Goal: Information Seeking & Learning: Check status

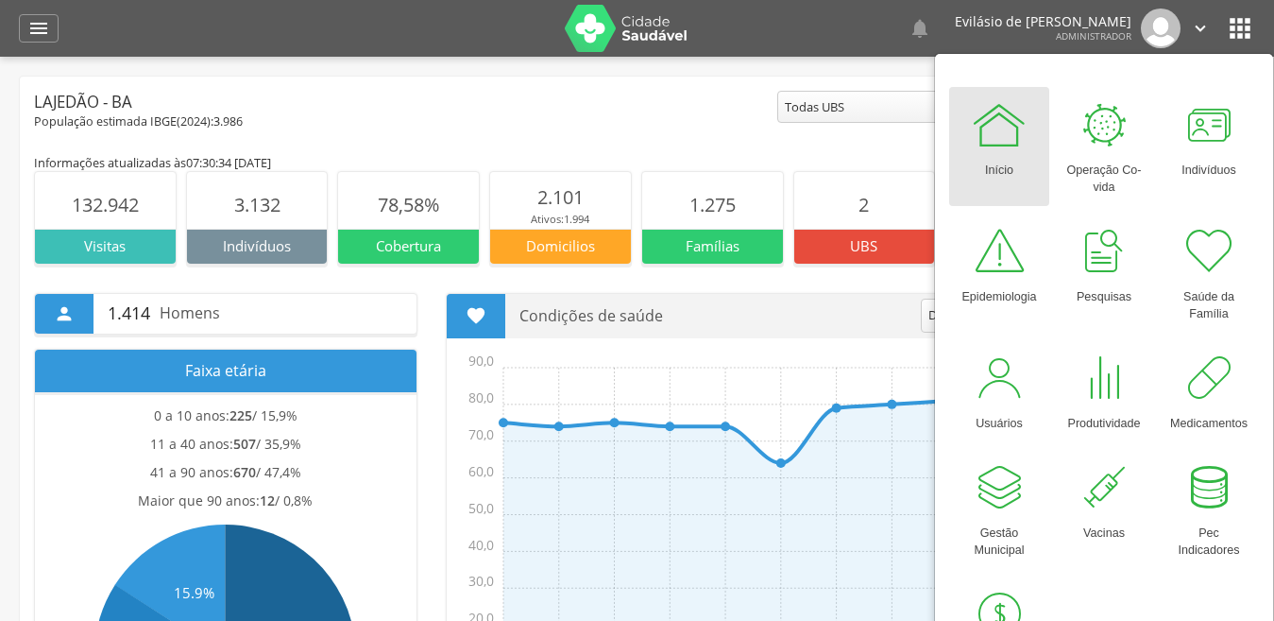
click at [998, 150] on div at bounding box center [999, 124] width 57 height 57
click at [40, 26] on icon "" at bounding box center [38, 28] width 23 height 23
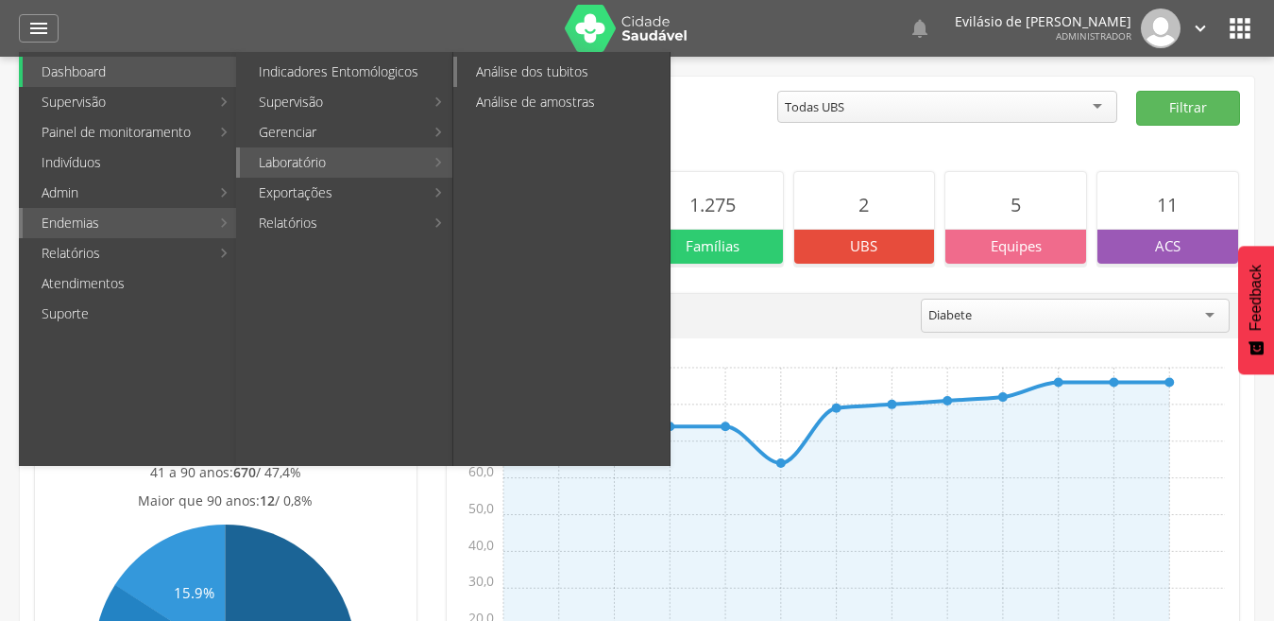
click at [529, 75] on link "Análise dos tubitos" at bounding box center [563, 72] width 213 height 30
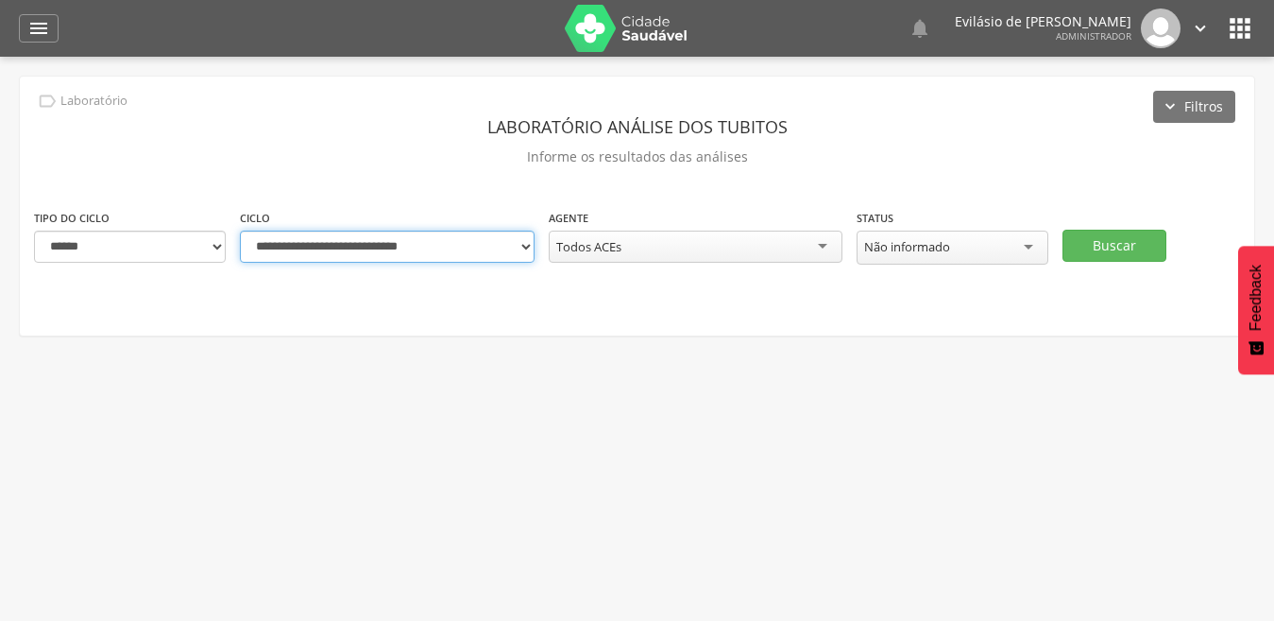
click at [519, 250] on select "**********" at bounding box center [387, 246] width 295 height 32
select select "**********"
click at [240, 230] on select "**********" at bounding box center [387, 246] width 295 height 32
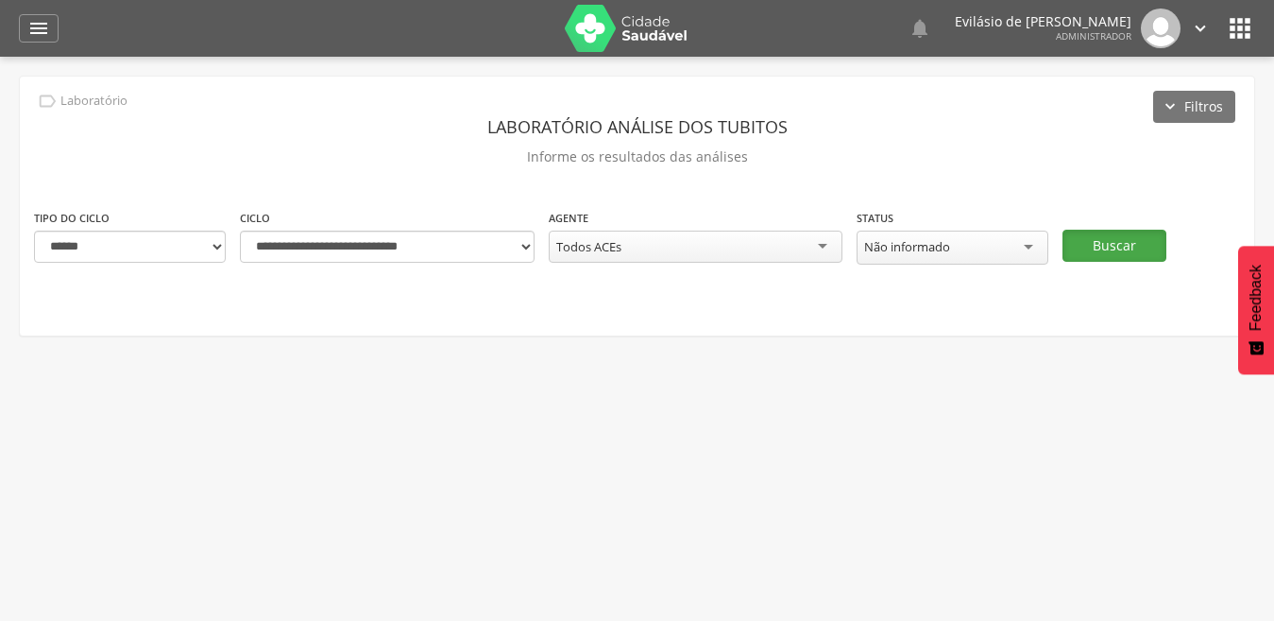
click at [1097, 242] on button "Buscar" at bounding box center [1115, 246] width 104 height 32
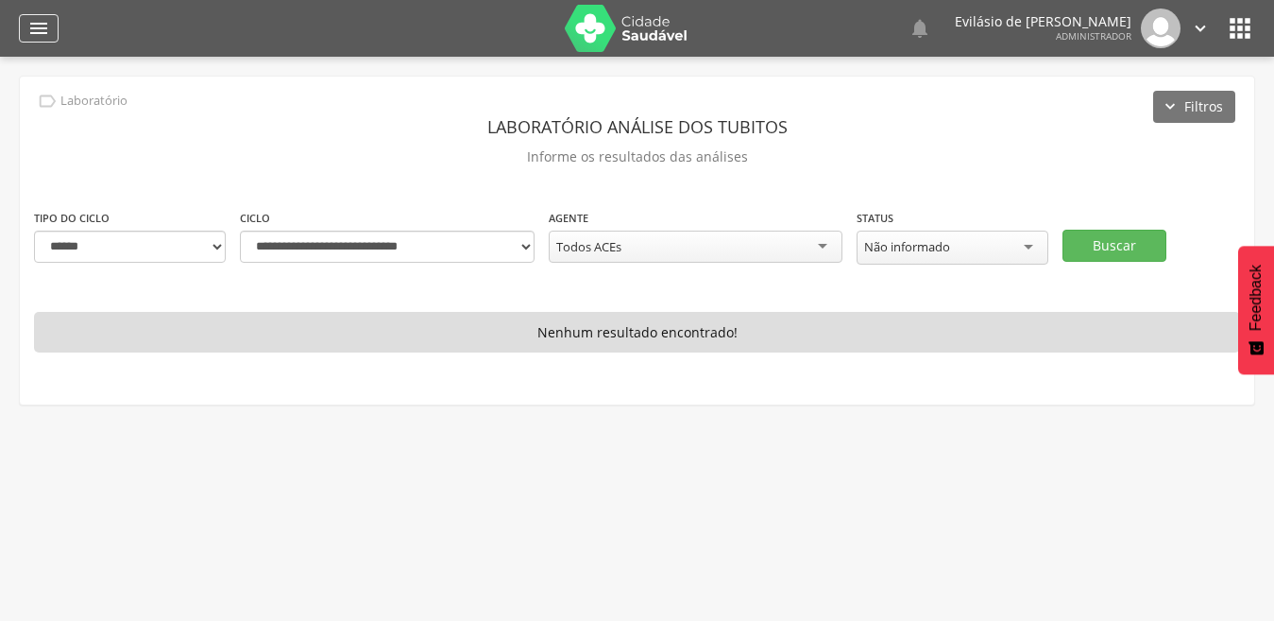
click at [26, 32] on div "" at bounding box center [39, 28] width 40 height 28
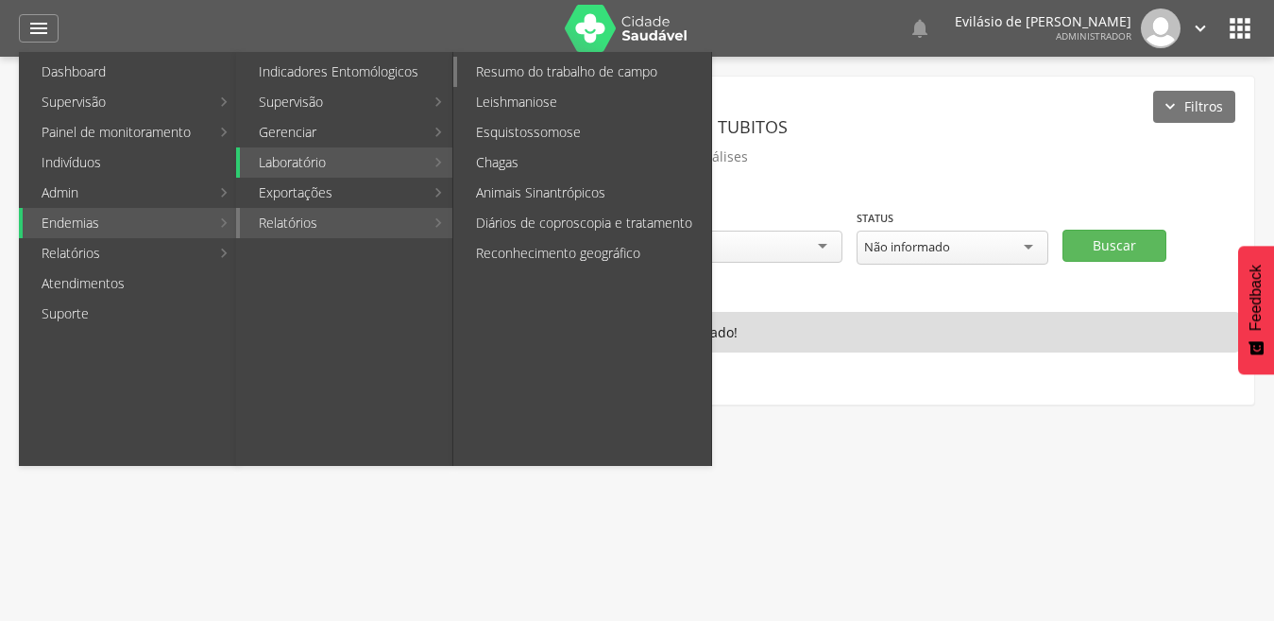
click at [582, 75] on link "Resumo do trabalho de campo" at bounding box center [584, 72] width 254 height 30
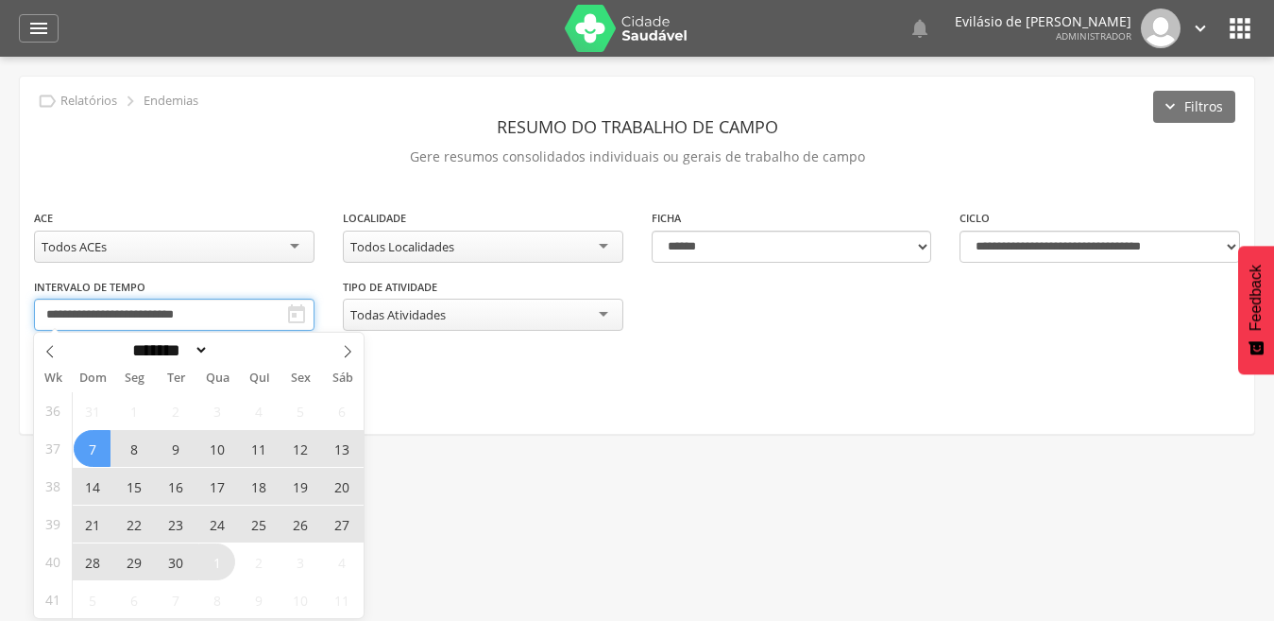
click at [279, 312] on input "**********" at bounding box center [174, 315] width 281 height 32
click at [128, 486] on span "15" at bounding box center [133, 486] width 37 height 37
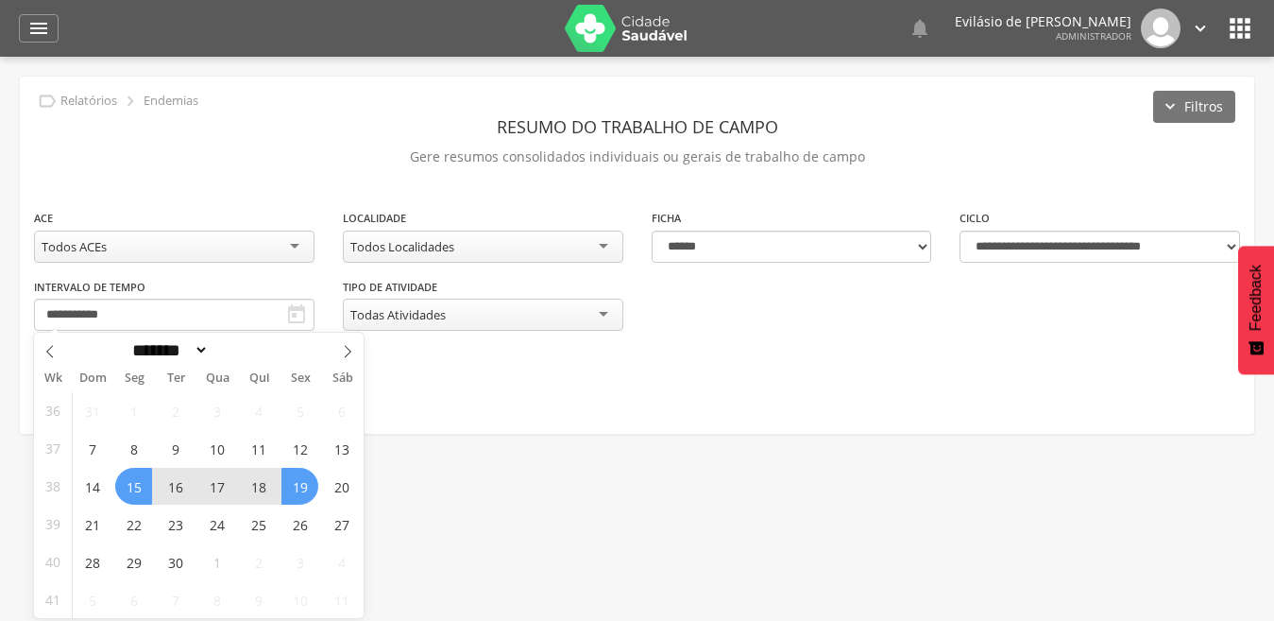
click at [289, 486] on span "19" at bounding box center [299, 486] width 37 height 37
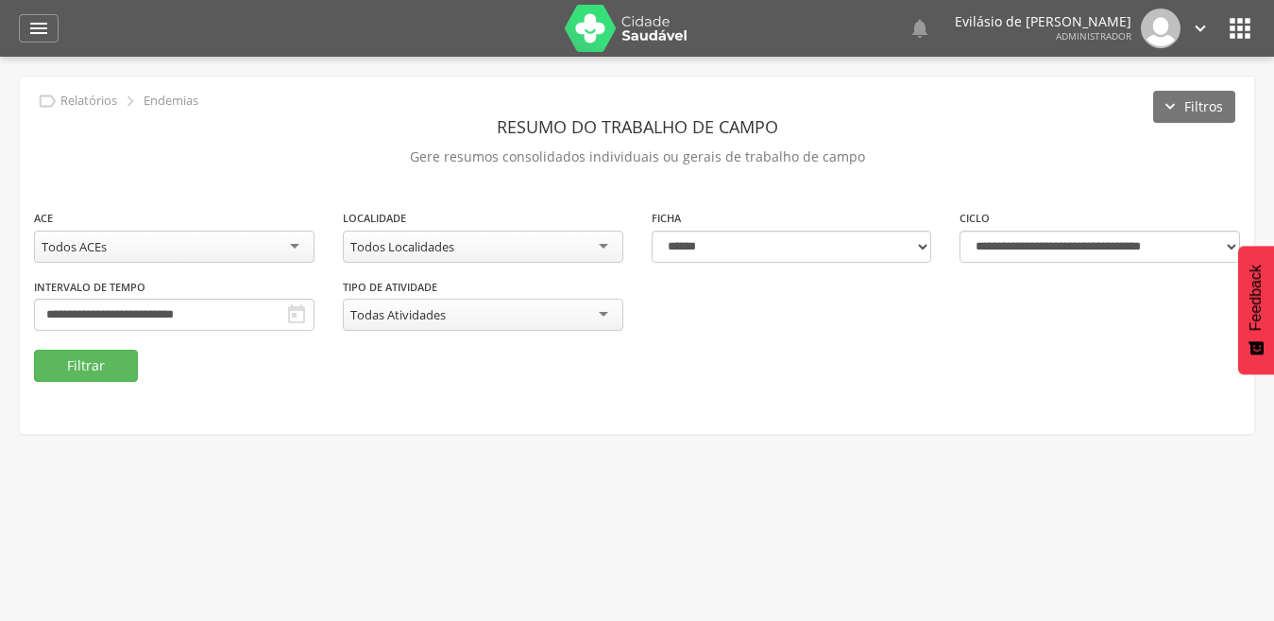
click at [597, 251] on div "Todos Localidades" at bounding box center [483, 246] width 281 height 32
click at [101, 368] on button "Filtrar" at bounding box center [86, 366] width 104 height 32
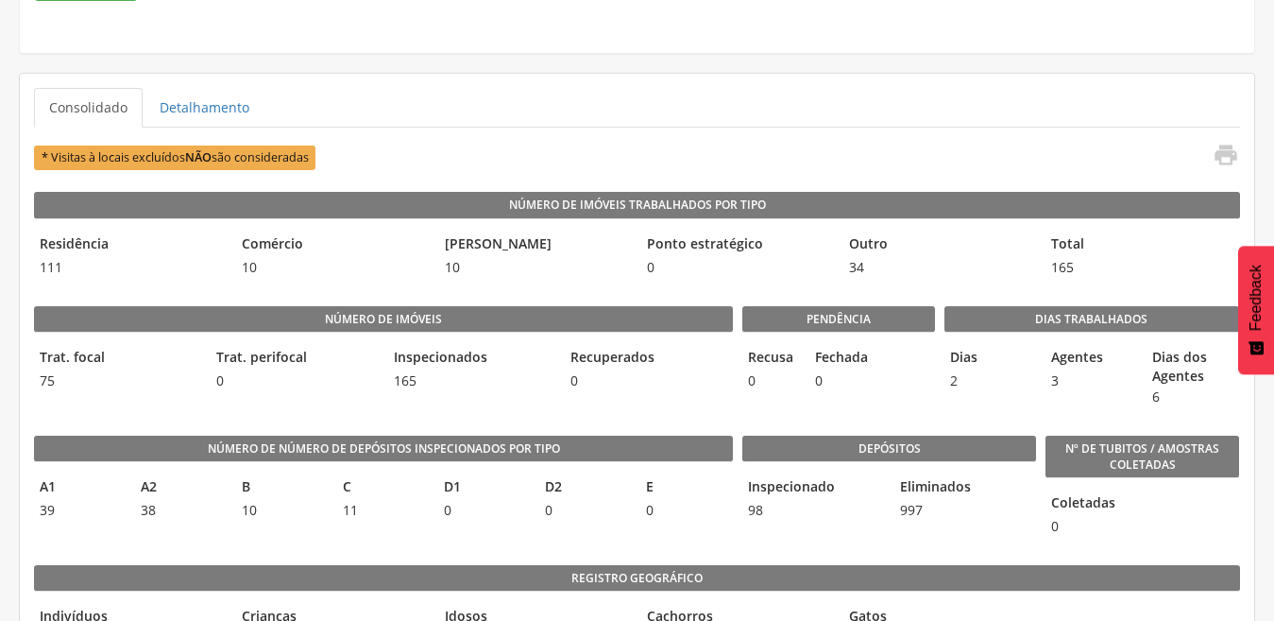
scroll to position [278, 0]
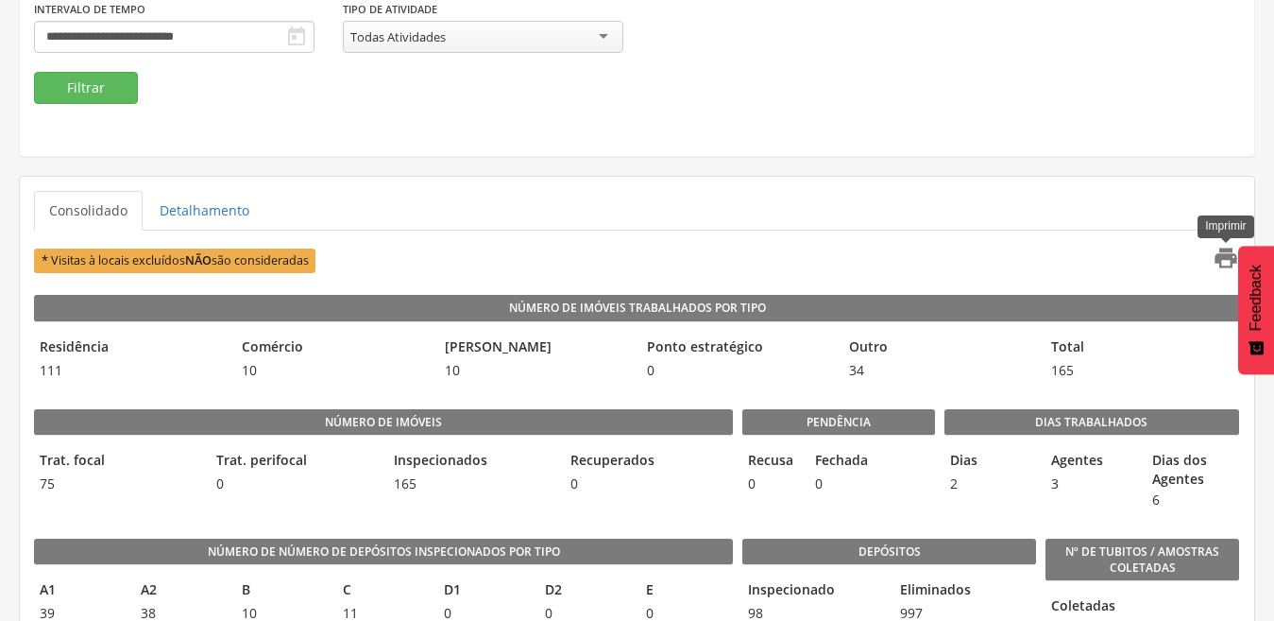
click at [1225, 262] on icon "" at bounding box center [1226, 258] width 26 height 26
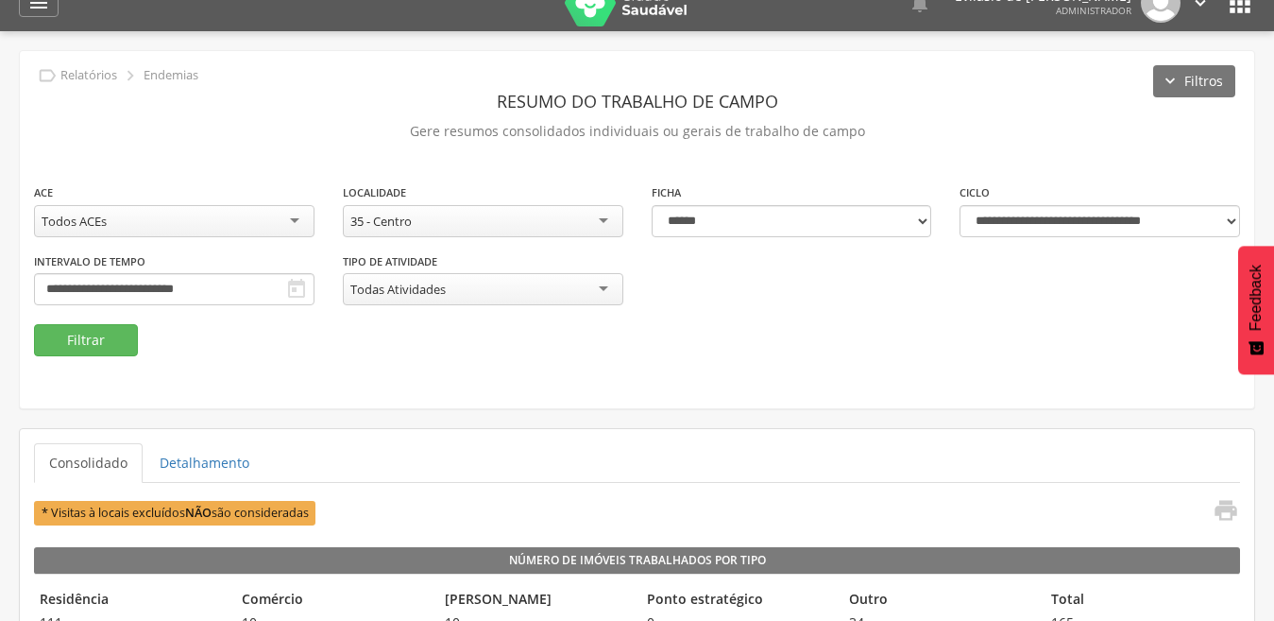
scroll to position [0, 0]
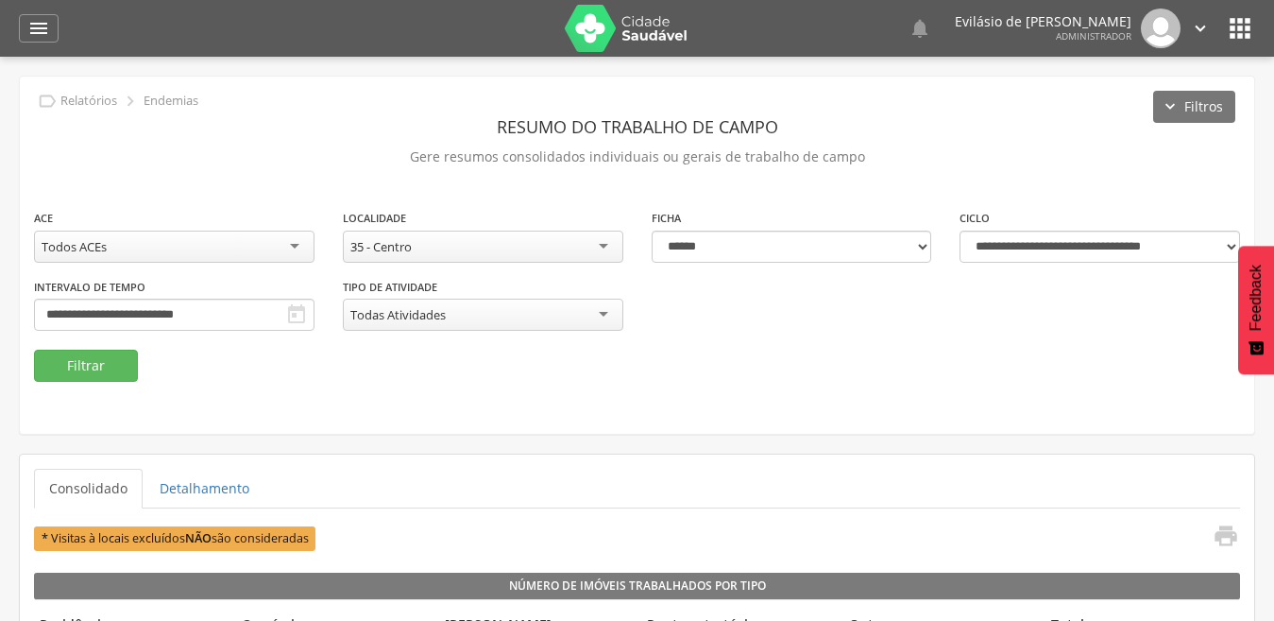
click at [606, 254] on div "35 - Centro" at bounding box center [483, 246] width 281 height 32
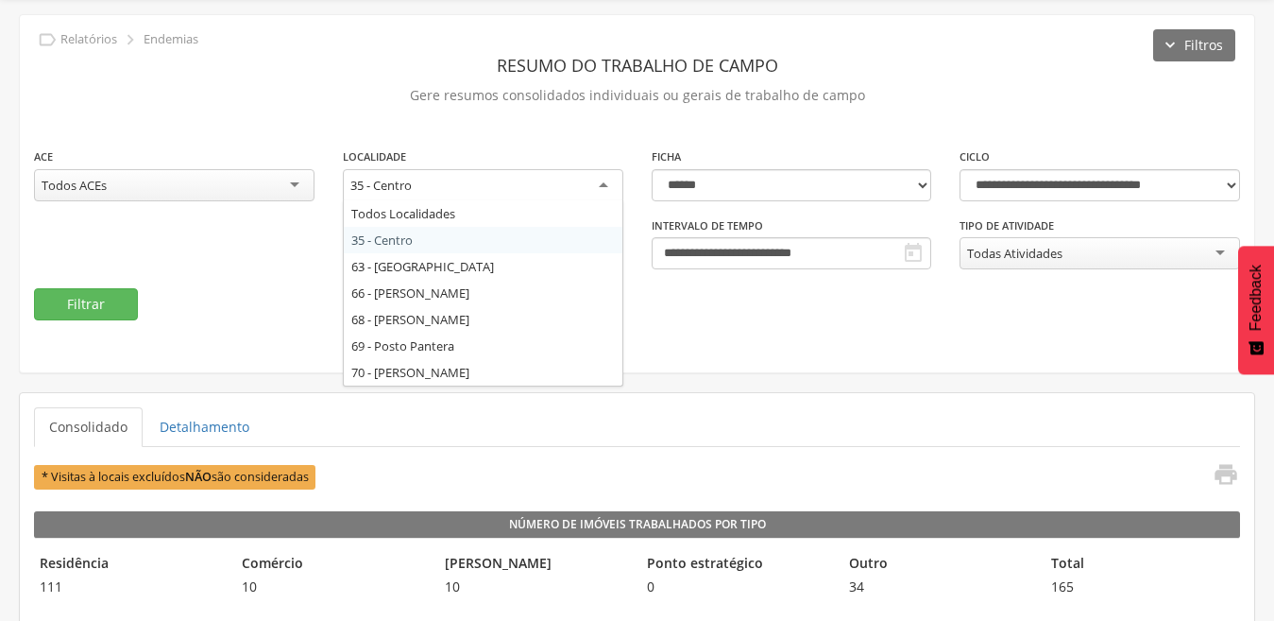
scroll to position [94, 0]
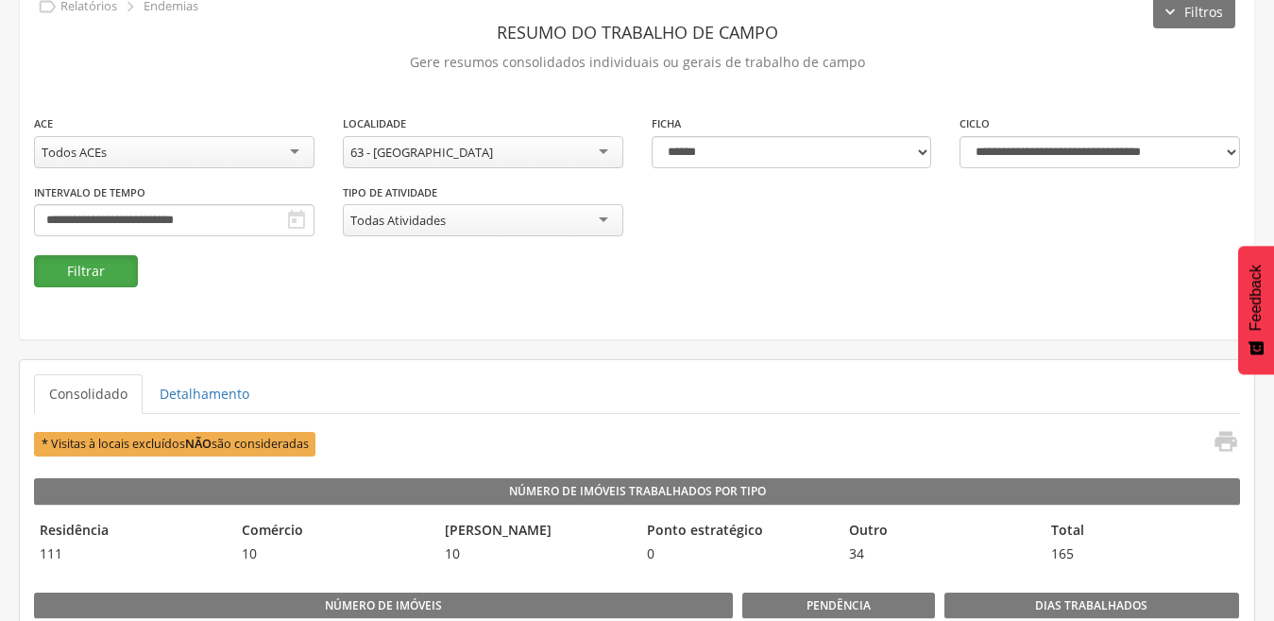
click at [78, 273] on button "Filtrar" at bounding box center [86, 271] width 104 height 32
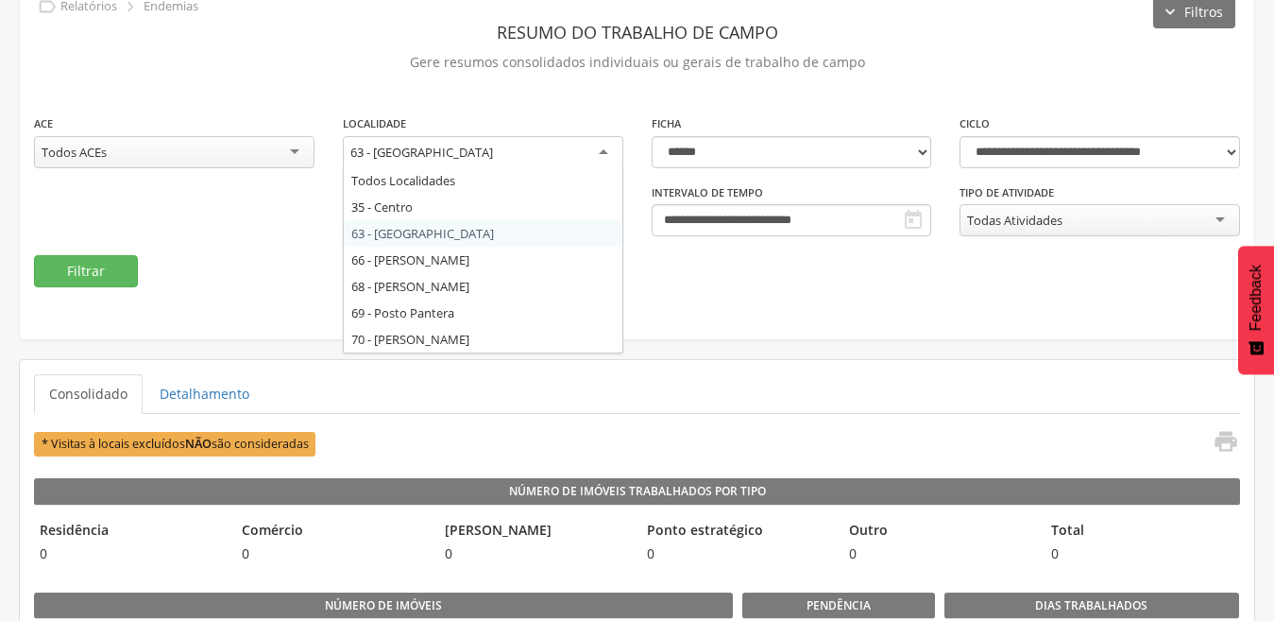
click at [598, 156] on div "63 - [GEOGRAPHIC_DATA]" at bounding box center [483, 153] width 281 height 34
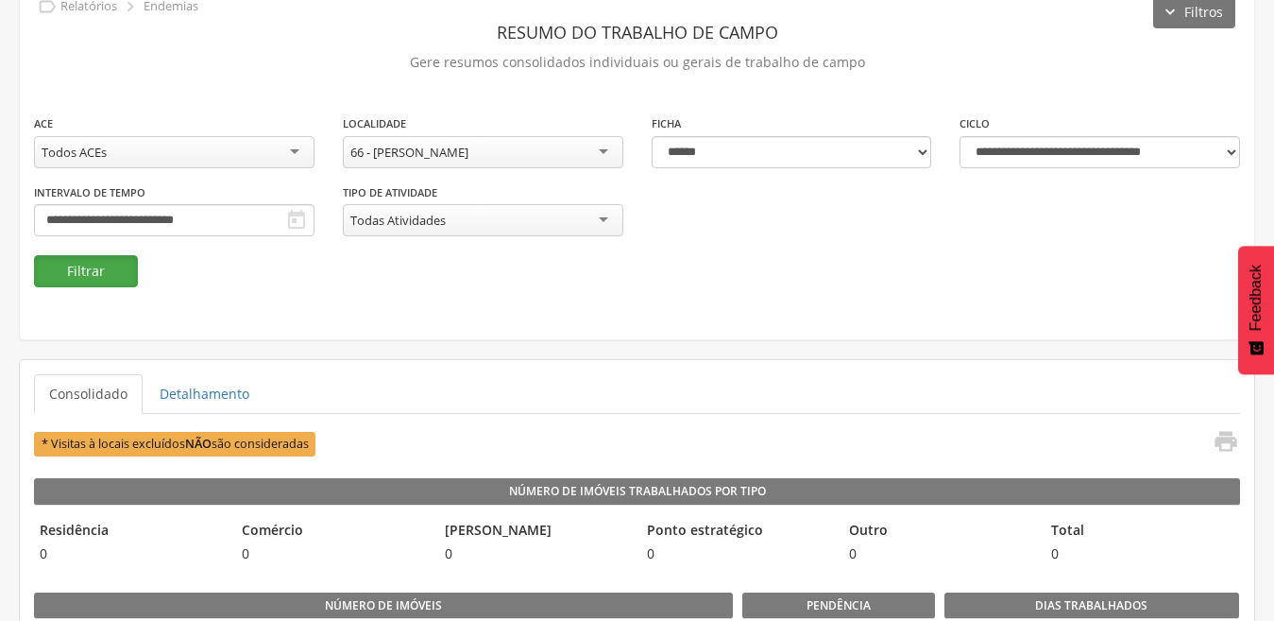
click at [83, 268] on button "Filtrar" at bounding box center [86, 271] width 104 height 32
click at [604, 147] on div "66 - [PERSON_NAME]" at bounding box center [483, 152] width 281 height 32
click at [98, 278] on button "Filtrar" at bounding box center [86, 271] width 104 height 32
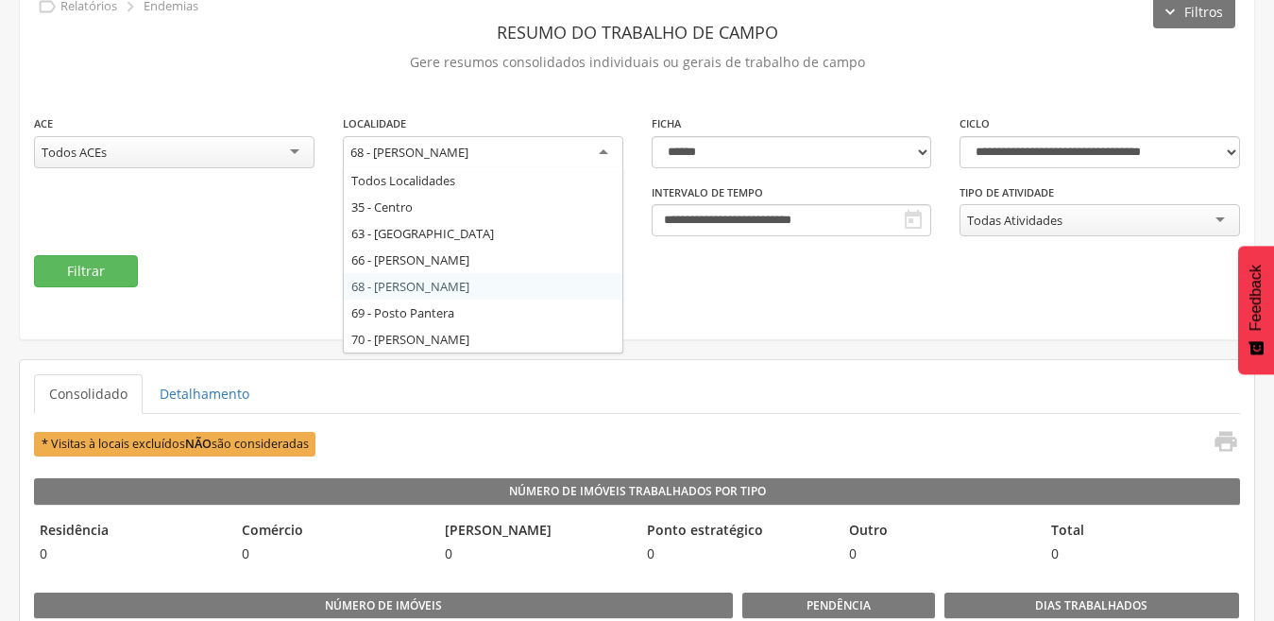
click at [598, 151] on div "68 - [PERSON_NAME]" at bounding box center [483, 153] width 281 height 34
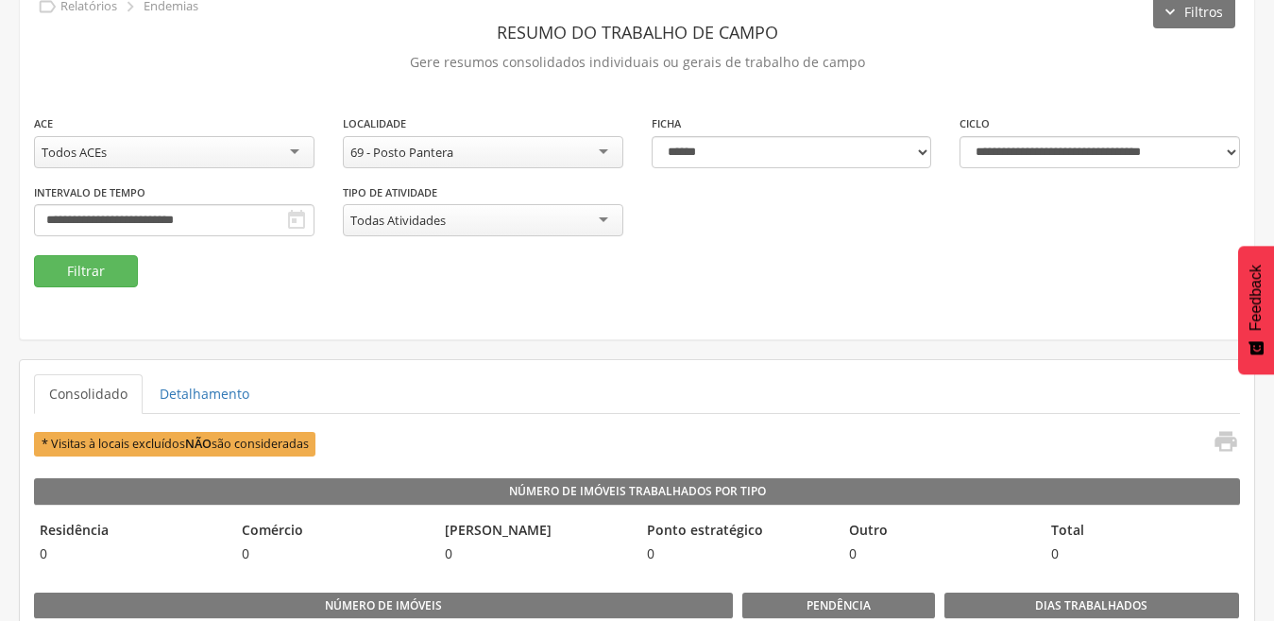
click at [599, 155] on div "69 - Posto Pantera" at bounding box center [483, 152] width 281 height 32
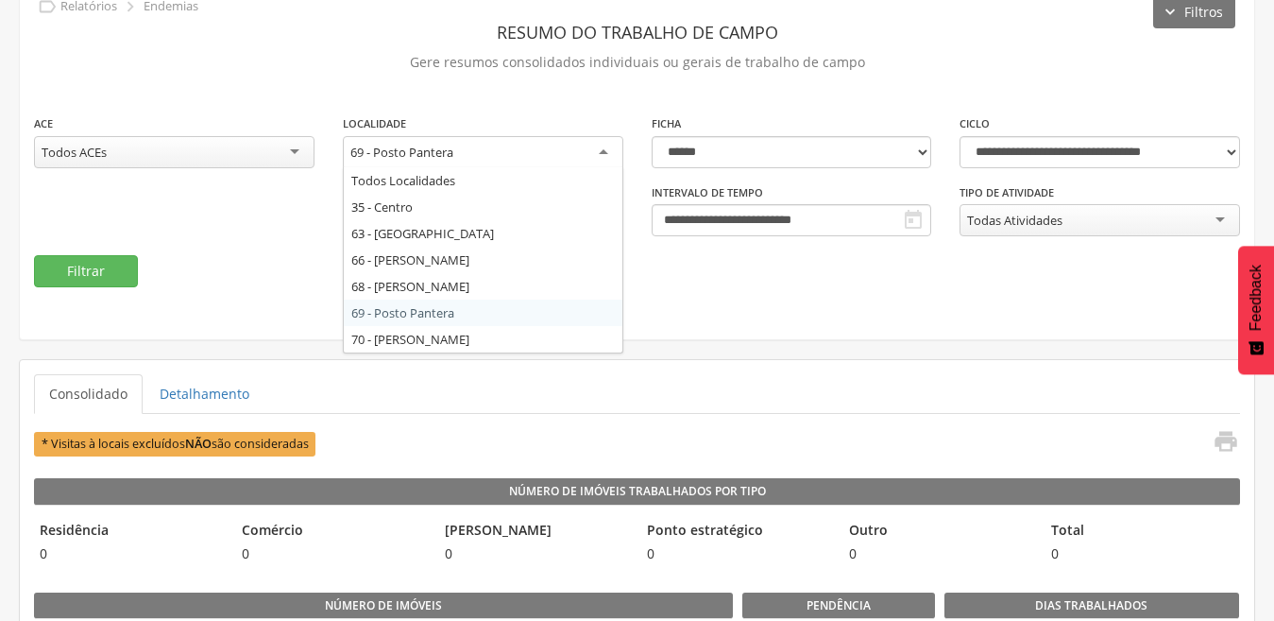
click at [459, 313] on div "**********" at bounding box center [637, 160] width 1235 height 357
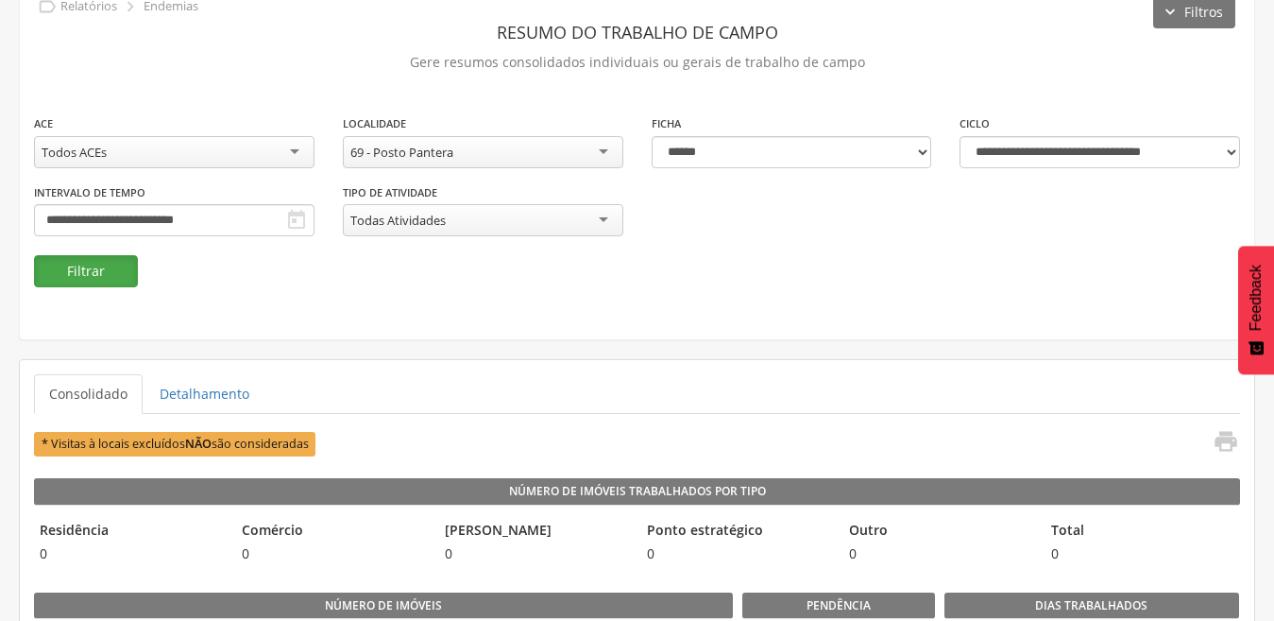
click at [104, 272] on button "Filtrar" at bounding box center [86, 271] width 104 height 32
click at [601, 146] on div "69 - Posto Pantera" at bounding box center [483, 152] width 281 height 32
click at [75, 272] on button "Filtrar" at bounding box center [86, 271] width 104 height 32
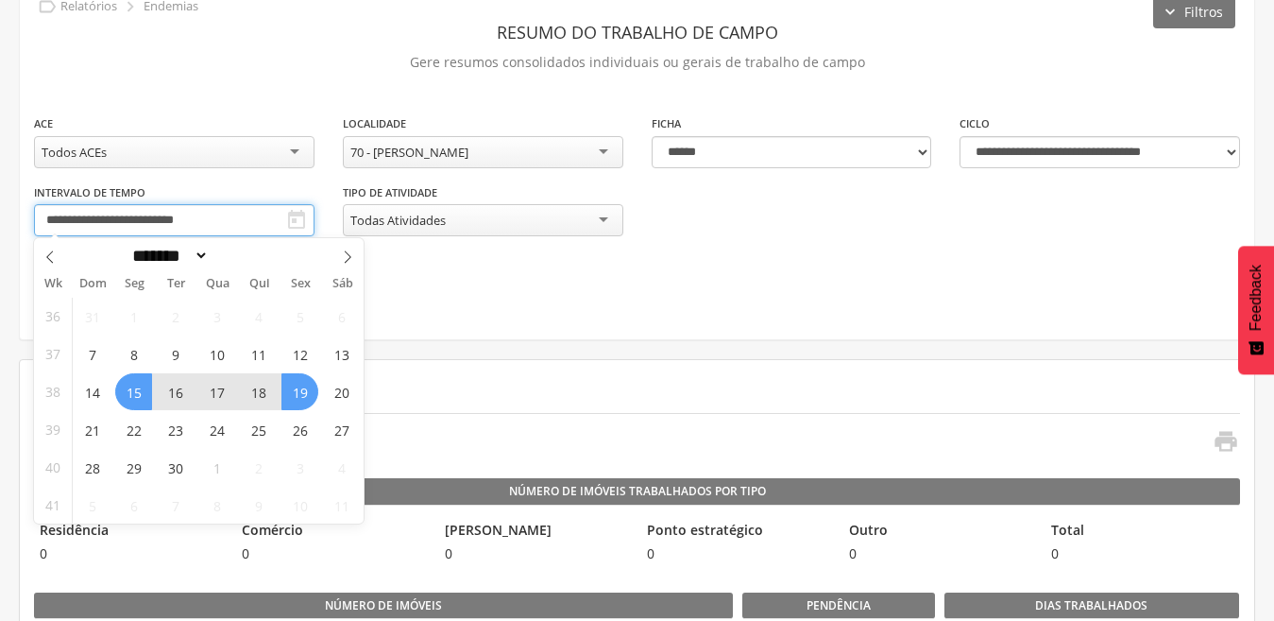
click at [220, 217] on input "**********" at bounding box center [174, 220] width 281 height 32
click at [143, 427] on span "22" at bounding box center [133, 429] width 37 height 37
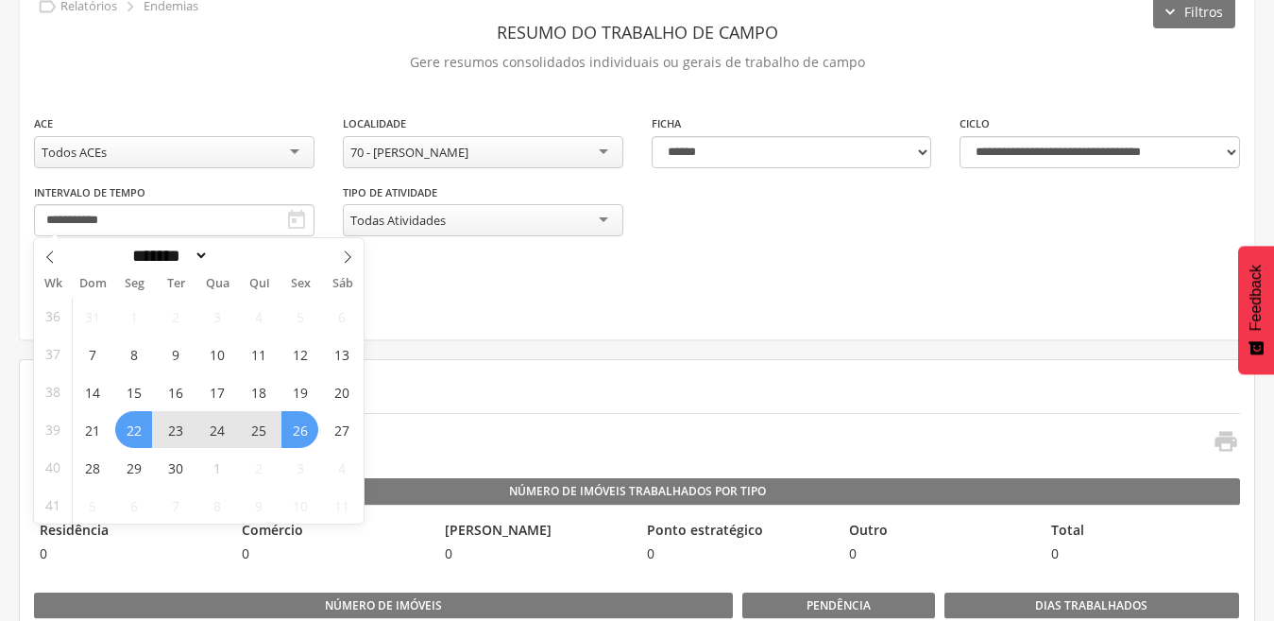
click at [289, 425] on span "26" at bounding box center [299, 429] width 37 height 37
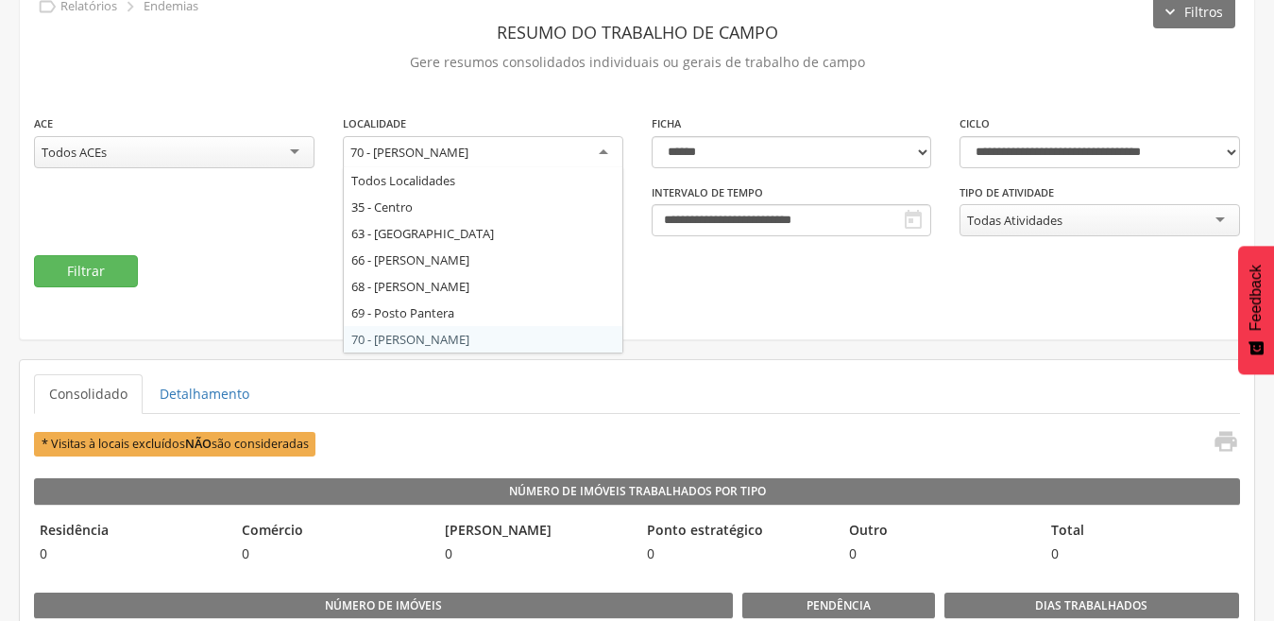
click at [607, 153] on div "70 - [PERSON_NAME]" at bounding box center [483, 153] width 281 height 34
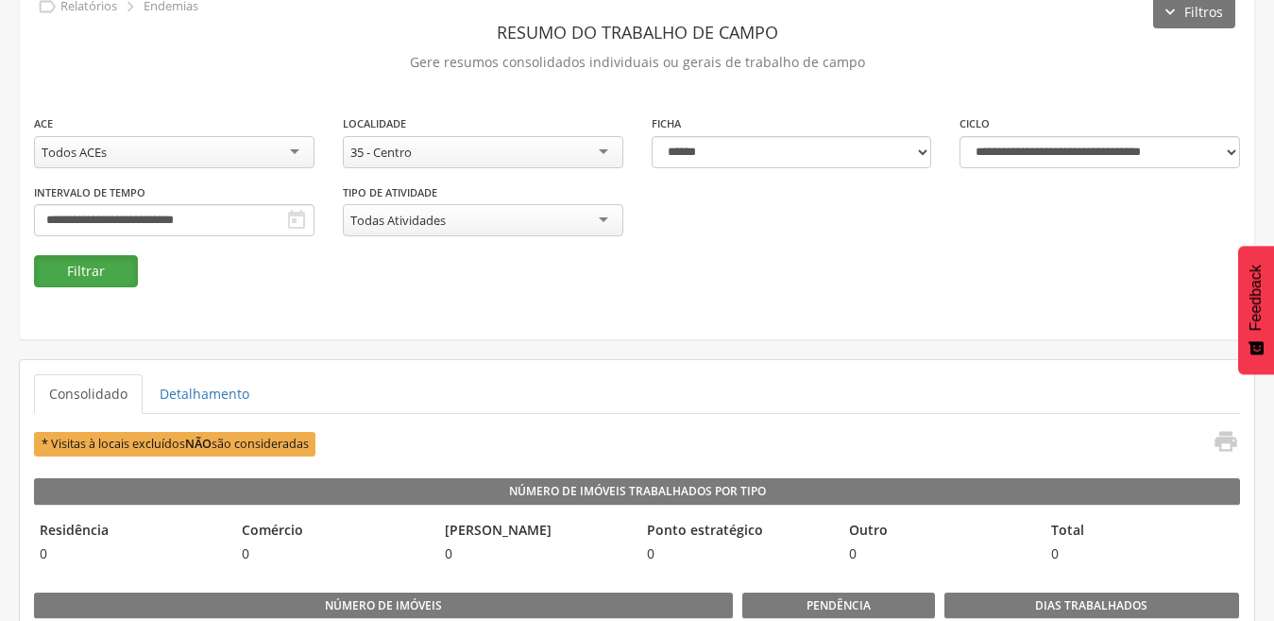
click at [103, 276] on button "Filtrar" at bounding box center [86, 271] width 104 height 32
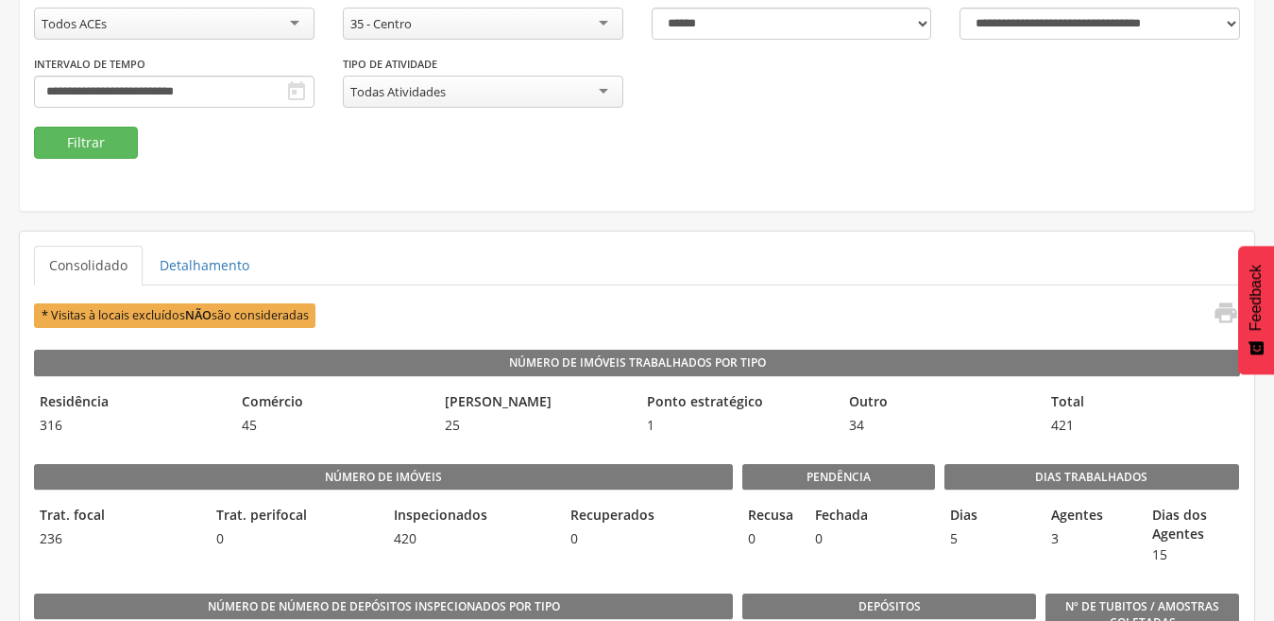
scroll to position [185, 0]
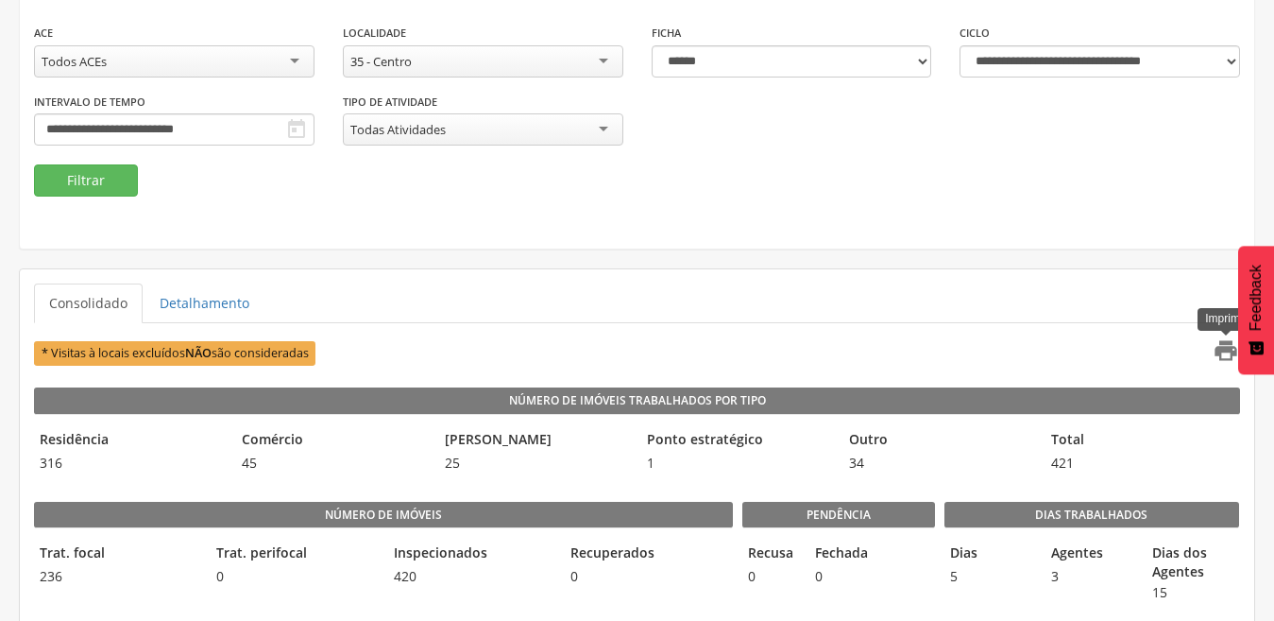
click at [1219, 349] on icon "" at bounding box center [1226, 350] width 26 height 26
click at [597, 64] on div "35 - Centro" at bounding box center [483, 61] width 281 height 32
click at [81, 183] on button "Filtrar" at bounding box center [86, 180] width 104 height 32
click at [600, 62] on div "63 - [GEOGRAPHIC_DATA]" at bounding box center [483, 61] width 281 height 32
click at [85, 184] on button "Filtrar" at bounding box center [86, 180] width 104 height 32
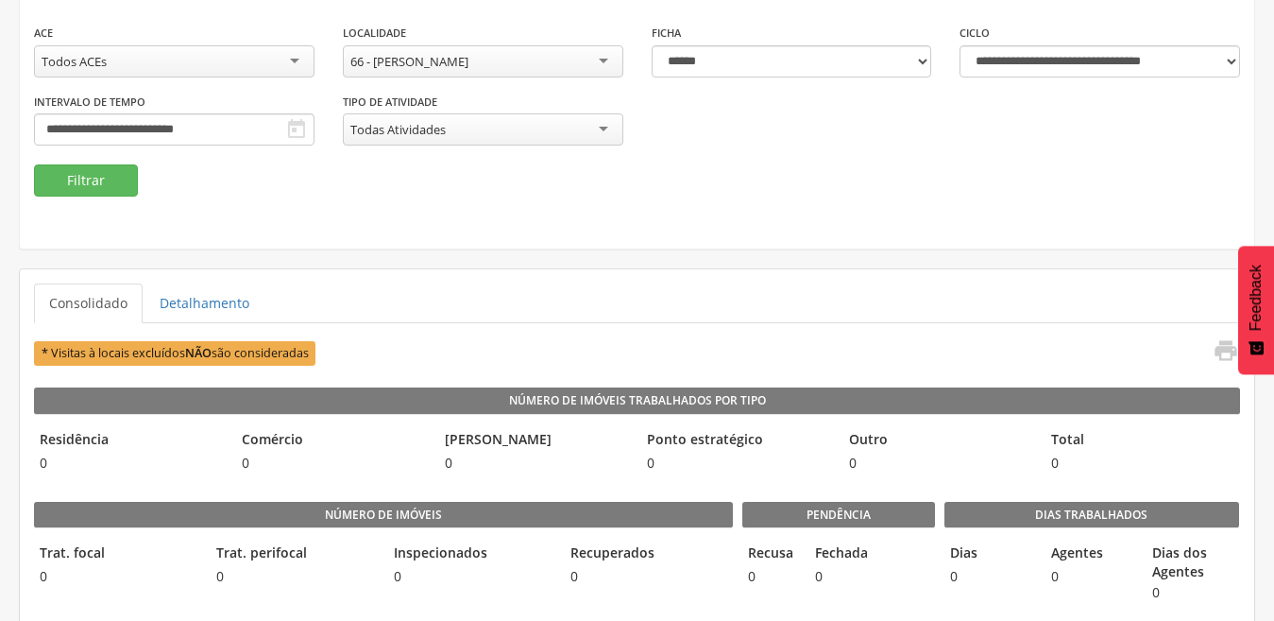
click at [605, 55] on div "66 - [PERSON_NAME]" at bounding box center [483, 61] width 281 height 32
click at [63, 186] on button "Filtrar" at bounding box center [86, 180] width 104 height 32
click at [603, 60] on div "68 - [PERSON_NAME]" at bounding box center [483, 61] width 281 height 32
click at [79, 178] on button "Filtrar" at bounding box center [86, 180] width 104 height 32
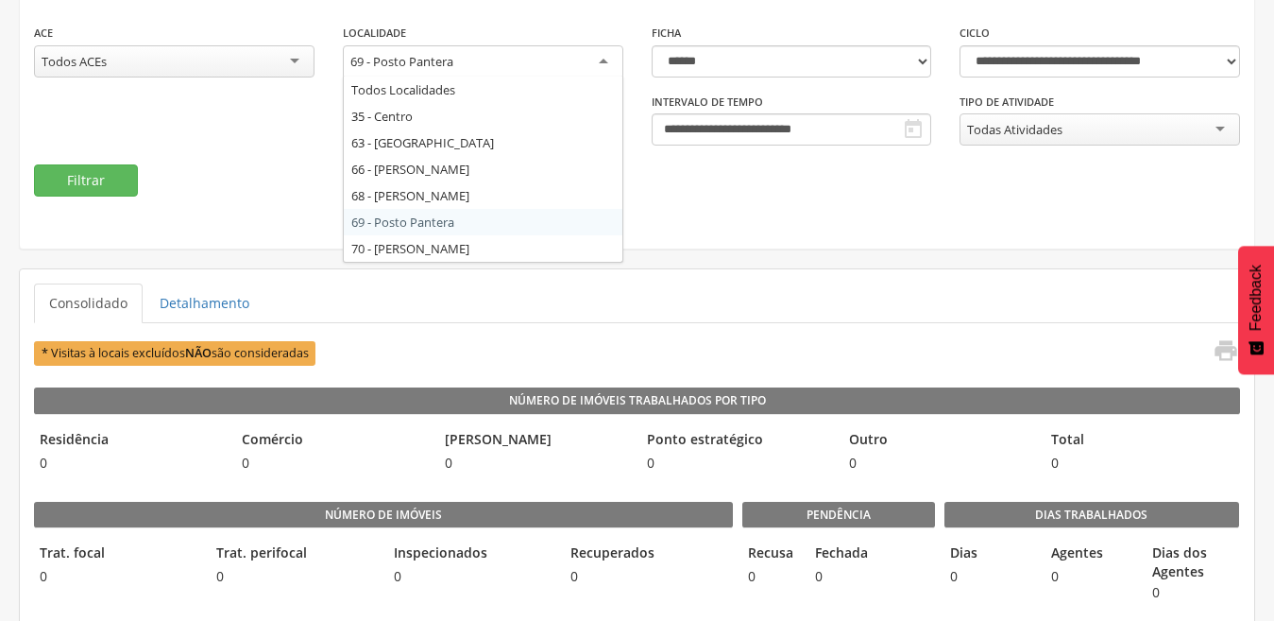
click at [604, 65] on div "69 - Posto Pantera" at bounding box center [483, 62] width 281 height 34
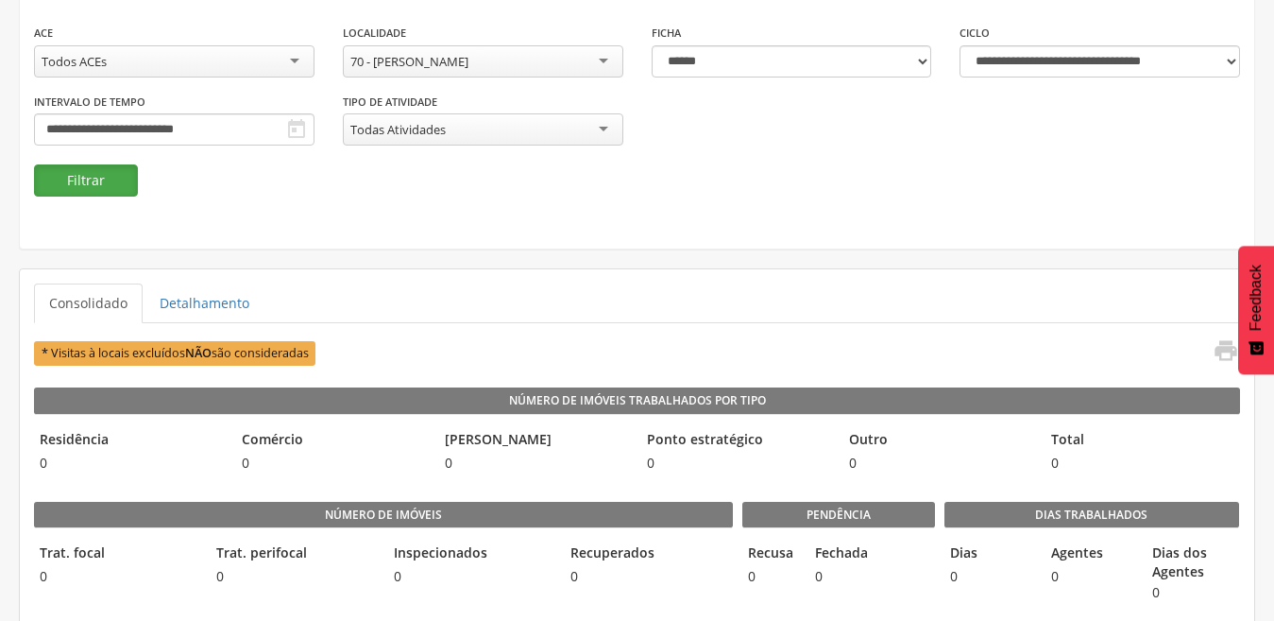
click at [94, 181] on button "Filtrar" at bounding box center [86, 180] width 104 height 32
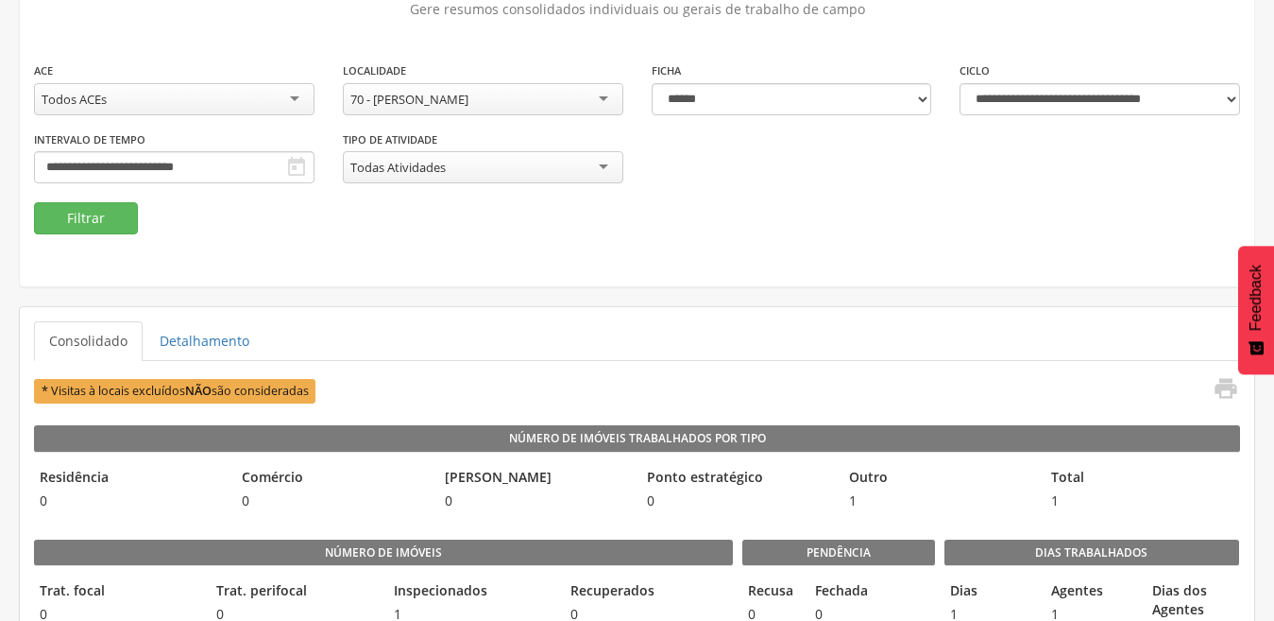
scroll to position [120, 0]
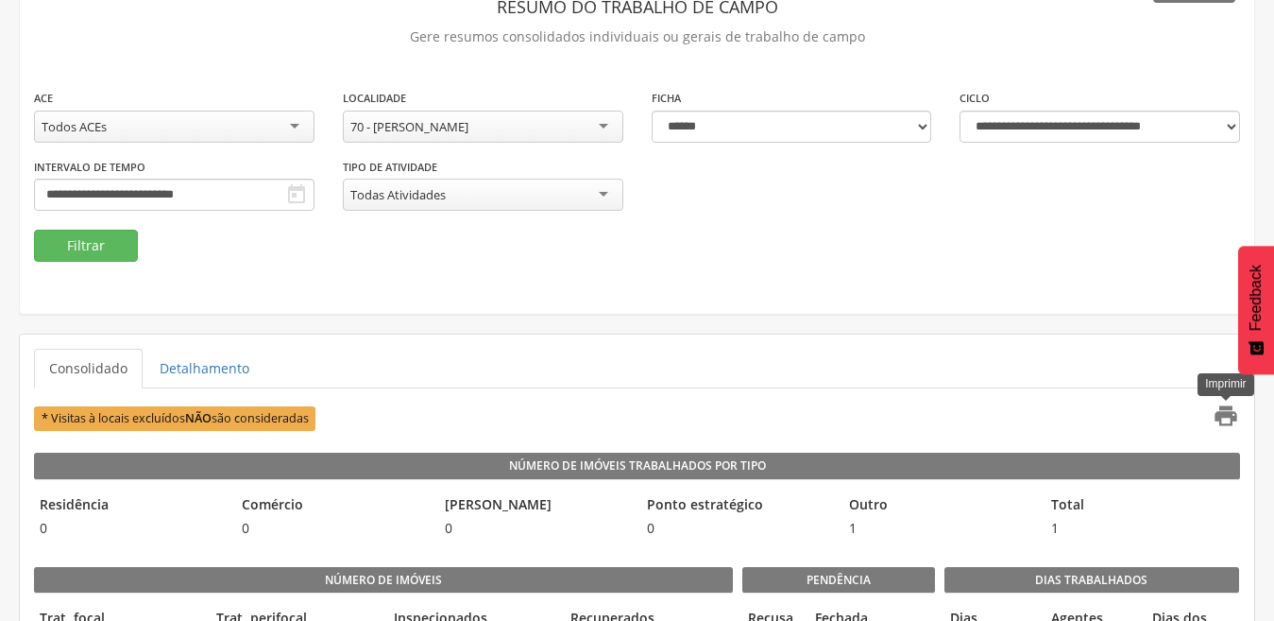
click at [1229, 418] on icon "" at bounding box center [1226, 415] width 26 height 26
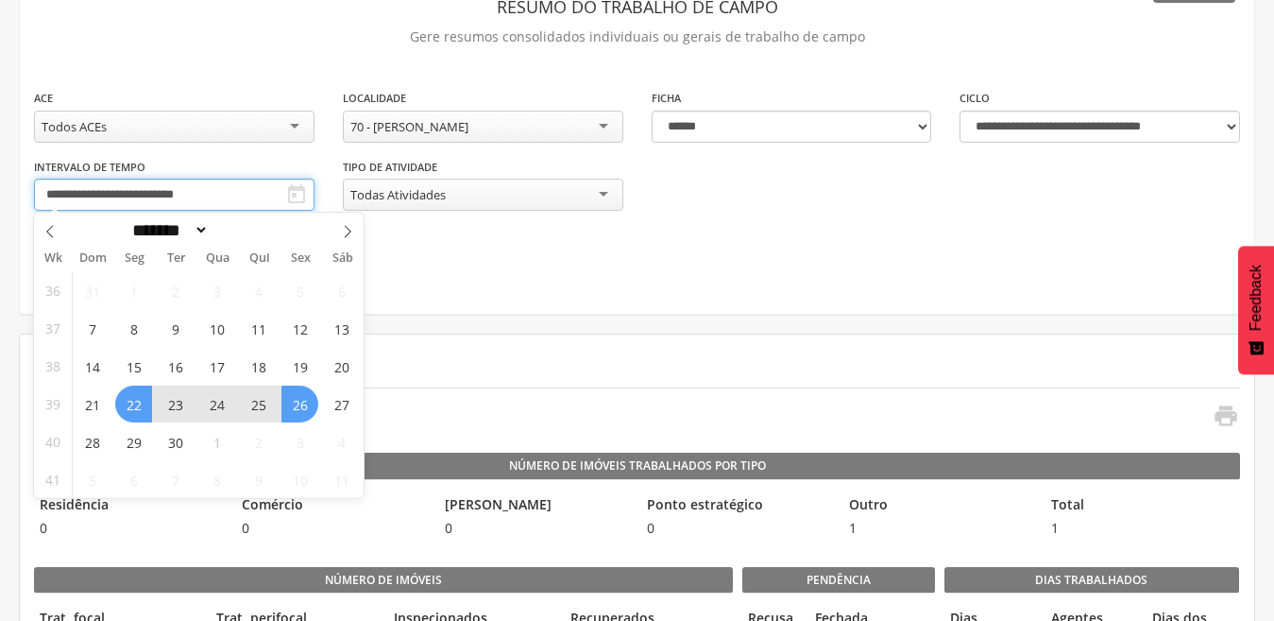
click at [241, 199] on input "**********" at bounding box center [174, 195] width 281 height 32
click at [144, 436] on span "29" at bounding box center [133, 441] width 37 height 37
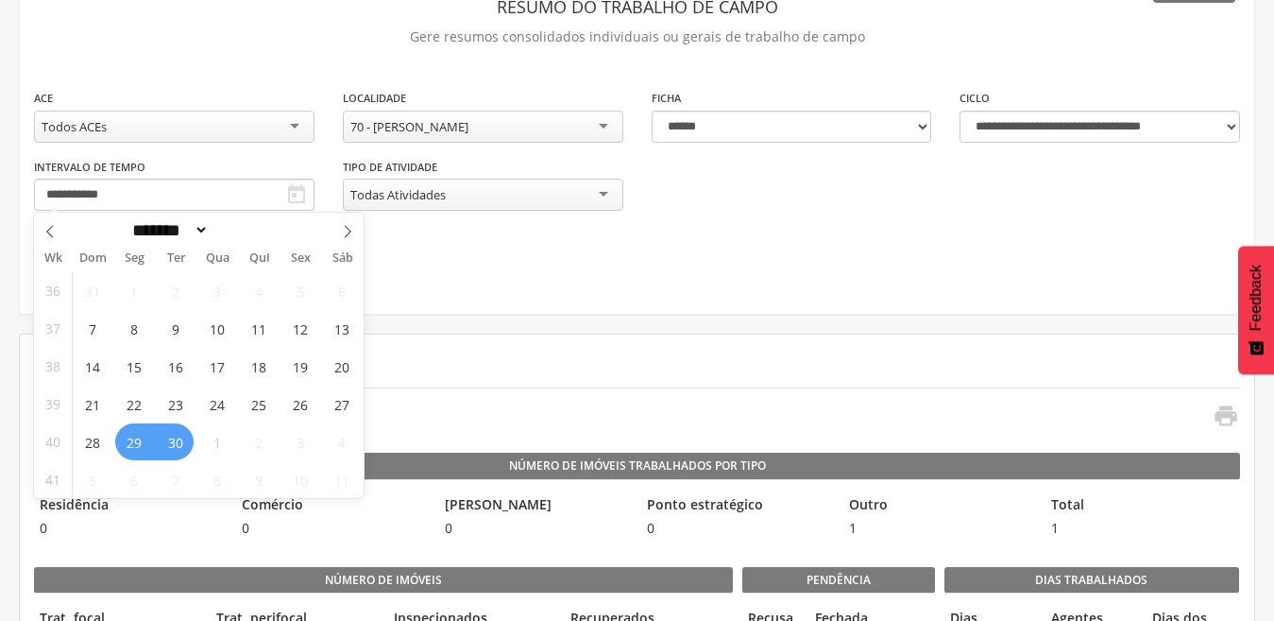
click at [176, 439] on span "30" at bounding box center [175, 441] width 37 height 37
type input "**********"
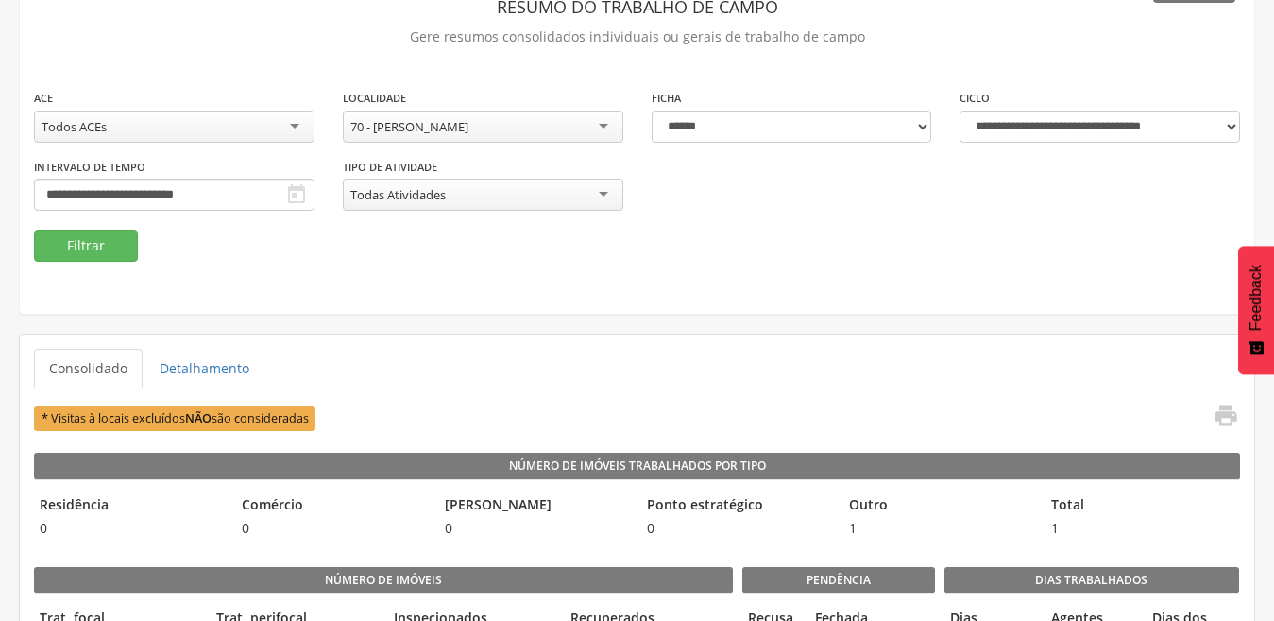
click at [601, 119] on div "70 - [PERSON_NAME]" at bounding box center [483, 127] width 281 height 32
click at [90, 253] on button "Filtrar" at bounding box center [86, 246] width 104 height 32
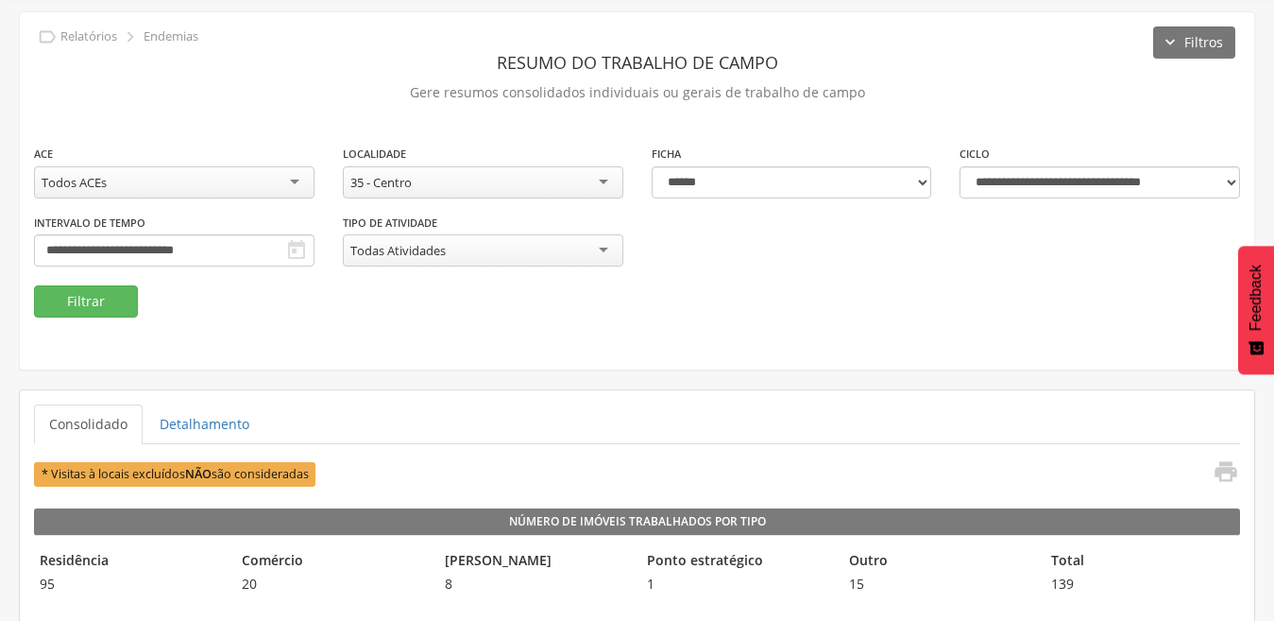
scroll to position [94, 0]
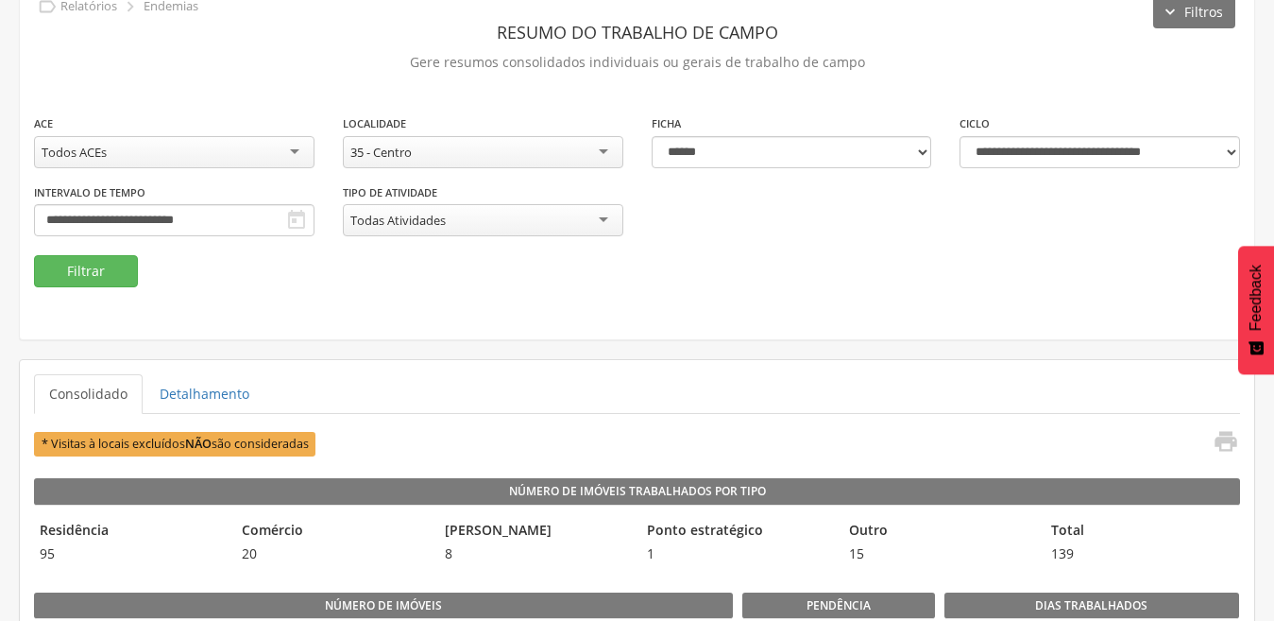
click at [605, 159] on div "35 - Centro" at bounding box center [483, 152] width 281 height 32
click at [63, 265] on button "Filtrar" at bounding box center [86, 271] width 104 height 32
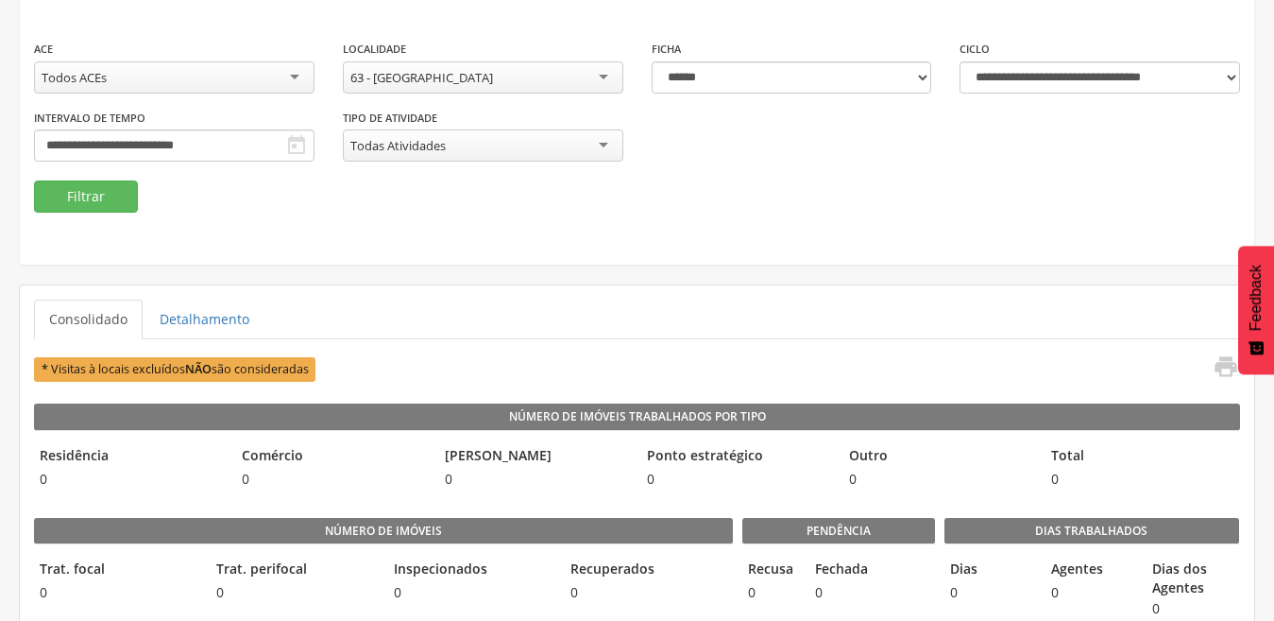
scroll to position [189, 0]
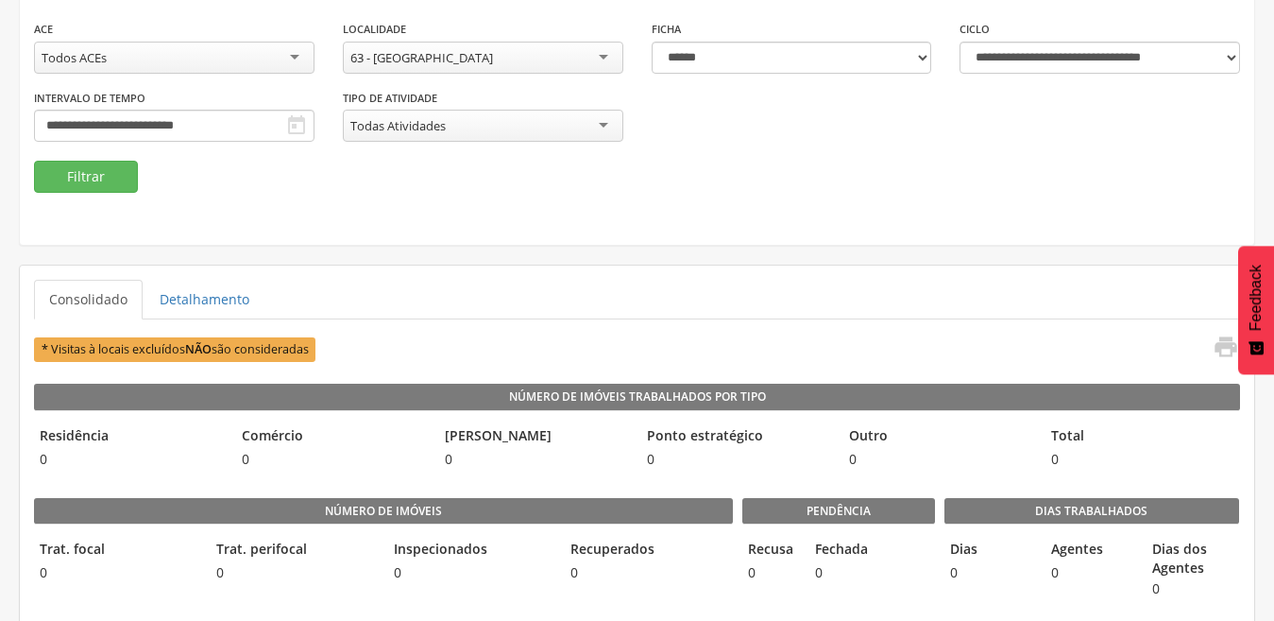
click at [605, 61] on div "63 - [GEOGRAPHIC_DATA]" at bounding box center [483, 58] width 281 height 32
click at [597, 60] on div "68 - [PERSON_NAME]" at bounding box center [483, 58] width 281 height 32
click at [99, 175] on button "Filtrar" at bounding box center [86, 177] width 104 height 32
click at [604, 58] on div "66 - [PERSON_NAME]" at bounding box center [483, 58] width 281 height 32
click at [103, 173] on button "Filtrar" at bounding box center [86, 177] width 104 height 32
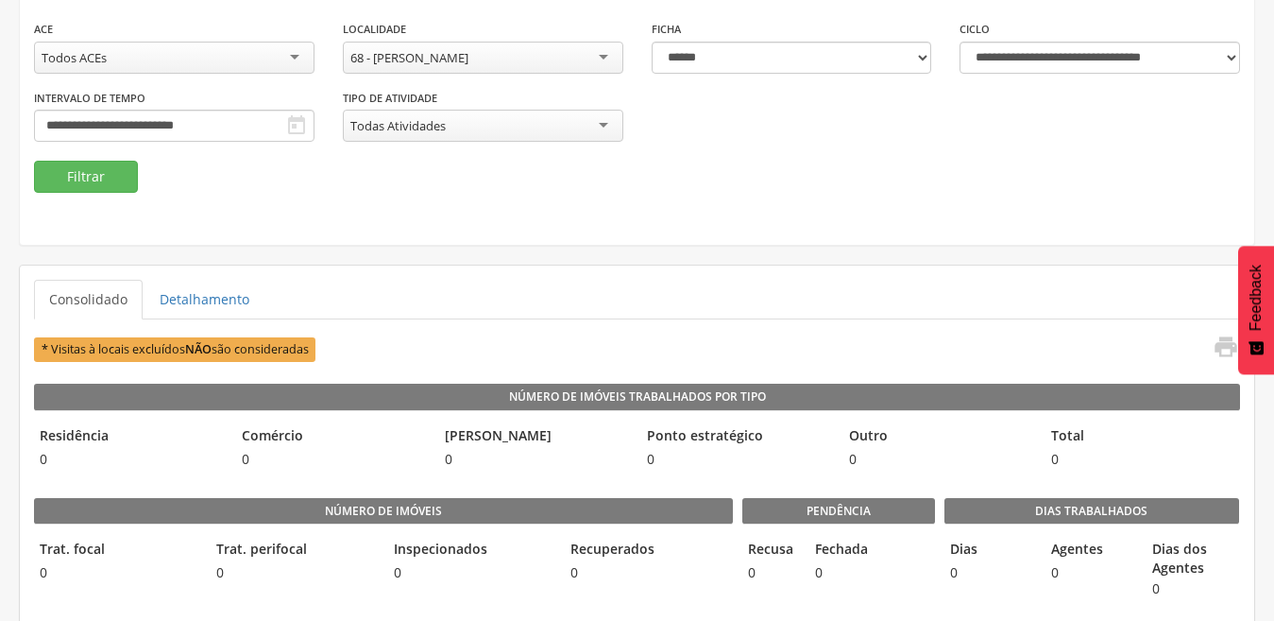
click at [599, 60] on div "68 - [PERSON_NAME]" at bounding box center [483, 58] width 281 height 32
click at [111, 191] on button "Filtrar" at bounding box center [86, 177] width 104 height 32
click at [595, 59] on div "69 - Posto Pantera" at bounding box center [483, 58] width 281 height 32
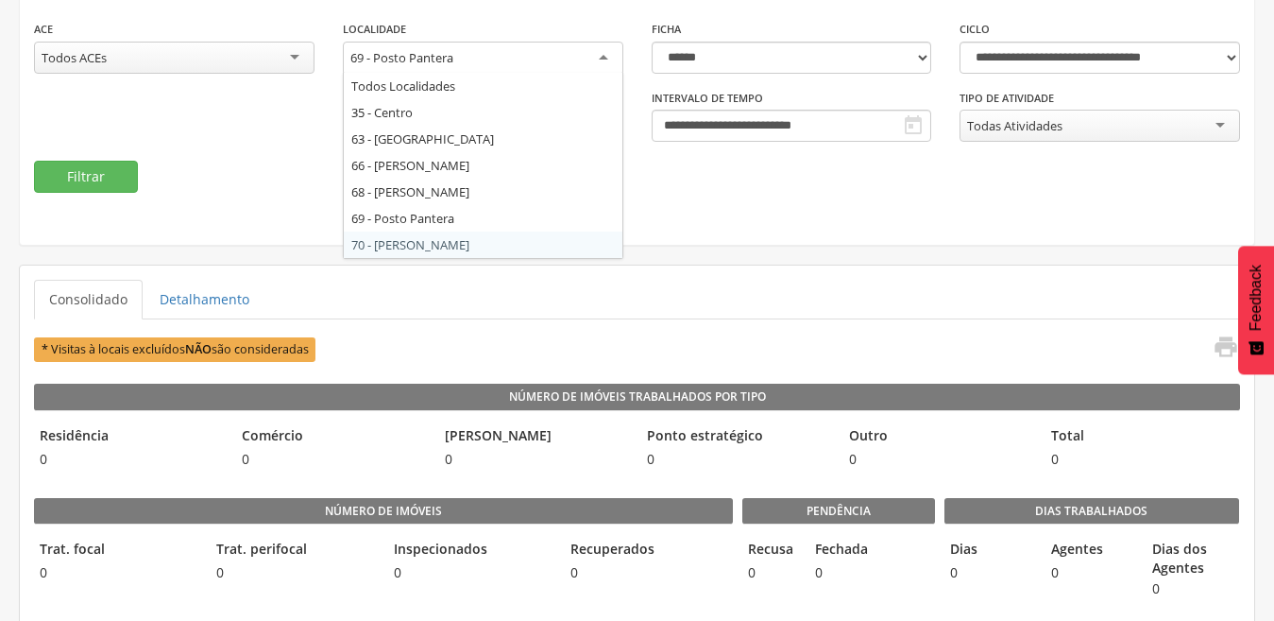
click at [435, 258] on div "Todos Localidades 35 - Centro 63 - [GEOGRAPHIC_DATA] 66 - [PERSON_NAME] 68 - [P…" at bounding box center [483, 166] width 281 height 186
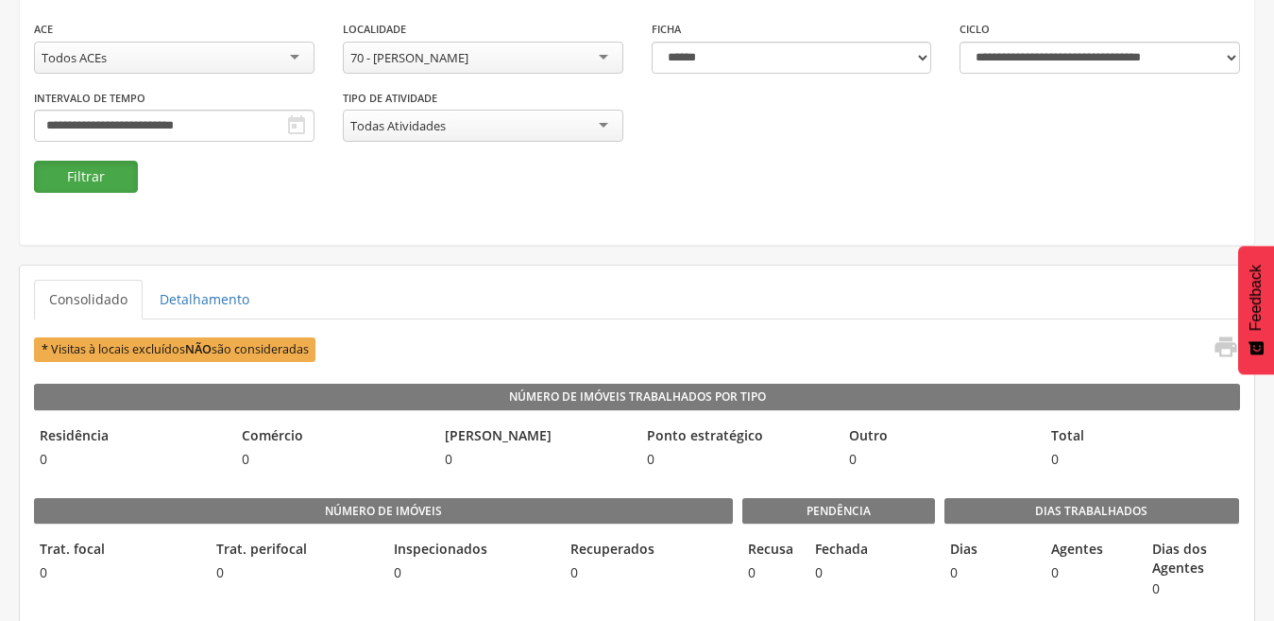
click at [103, 182] on button "Filtrar" at bounding box center [86, 177] width 104 height 32
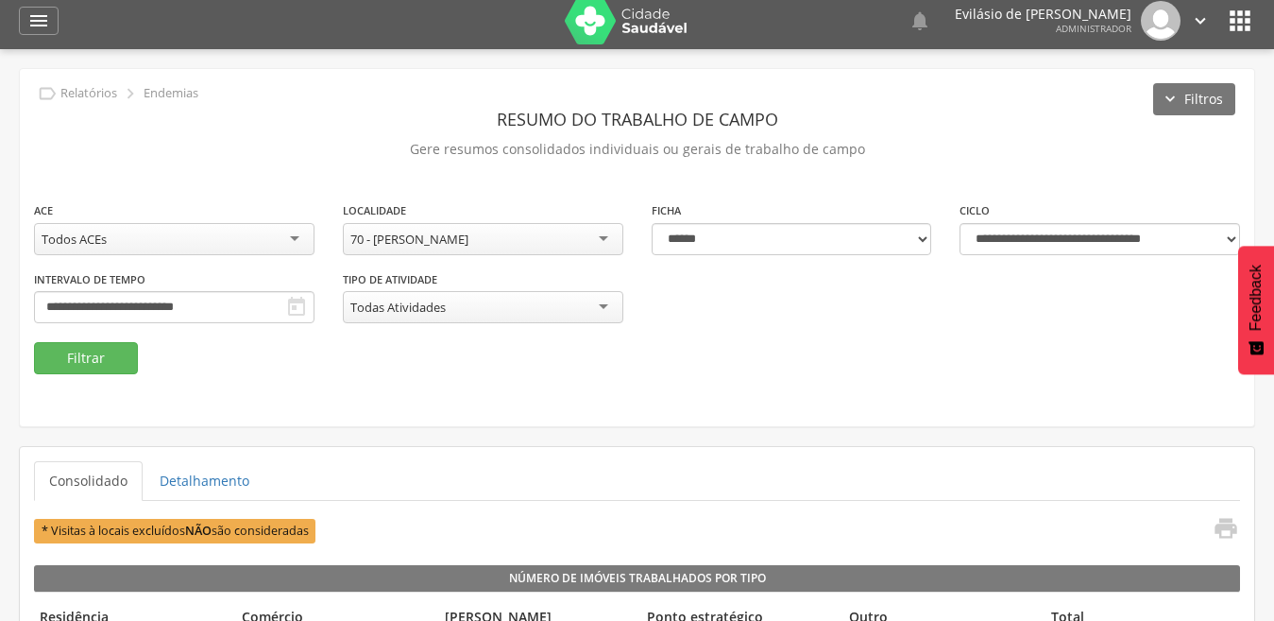
scroll to position [0, 0]
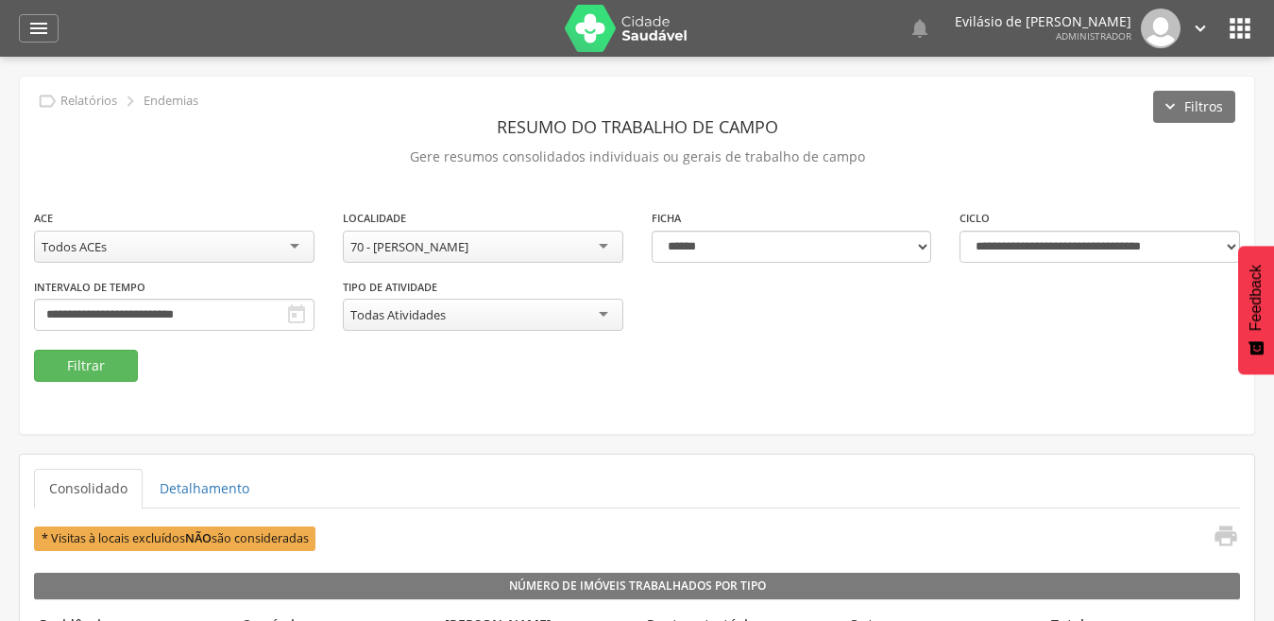
click at [1197, 30] on icon "" at bounding box center [1200, 28] width 21 height 21
click at [1100, 107] on link "Sair" at bounding box center [1135, 109] width 149 height 24
